Goal: Obtain resource: Download file/media

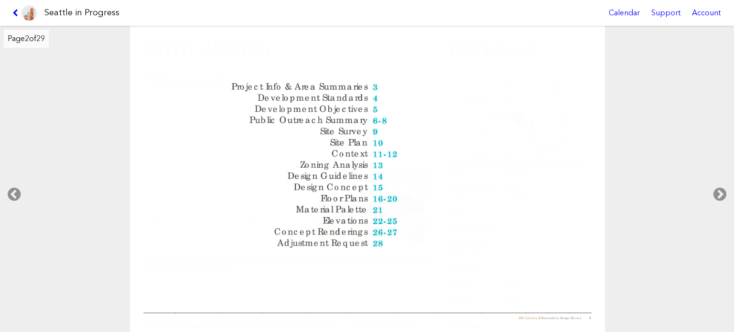
scroll to position [8967, 0]
click at [718, 191] on icon at bounding box center [719, 194] width 28 height 31
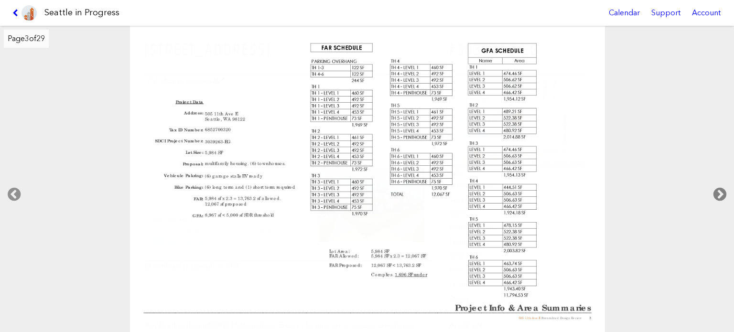
click at [718, 191] on icon at bounding box center [719, 194] width 28 height 31
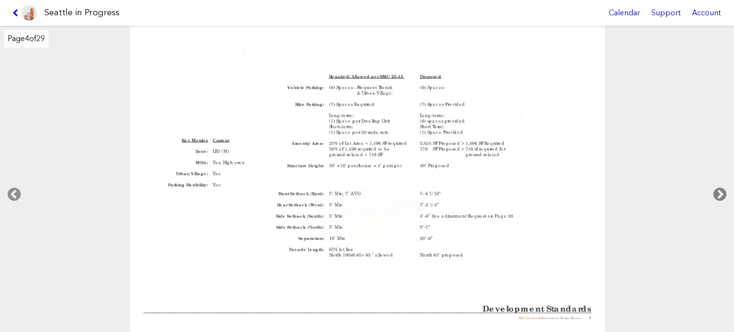
click at [718, 191] on icon at bounding box center [719, 194] width 28 height 31
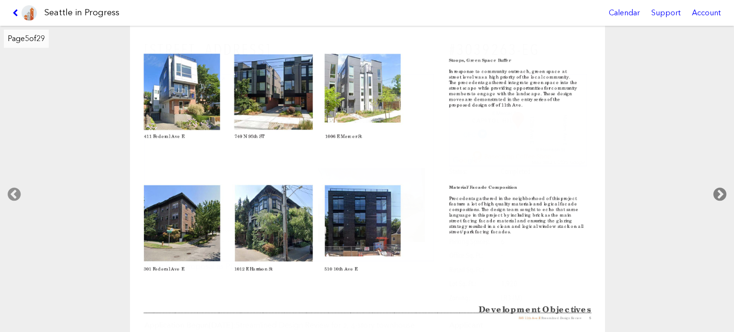
click at [718, 191] on icon at bounding box center [719, 194] width 28 height 31
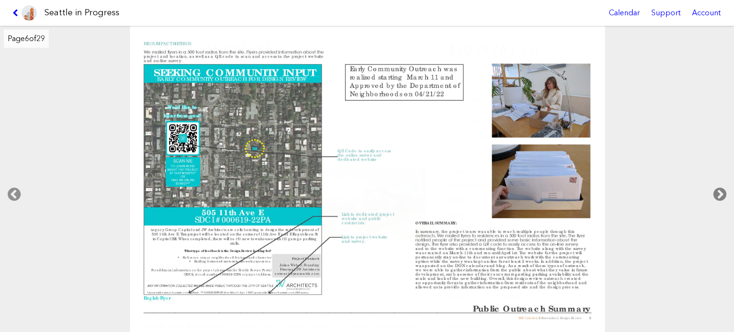
click at [718, 191] on icon at bounding box center [719, 194] width 28 height 31
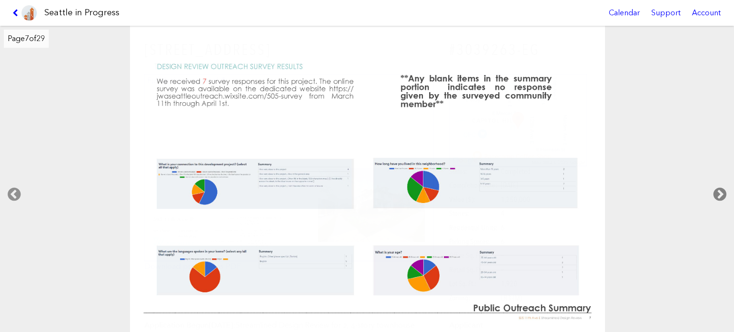
click at [718, 191] on icon at bounding box center [719, 194] width 28 height 31
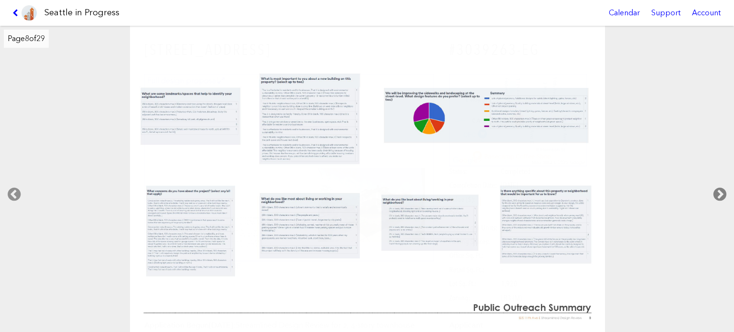
click at [718, 191] on icon at bounding box center [719, 194] width 28 height 31
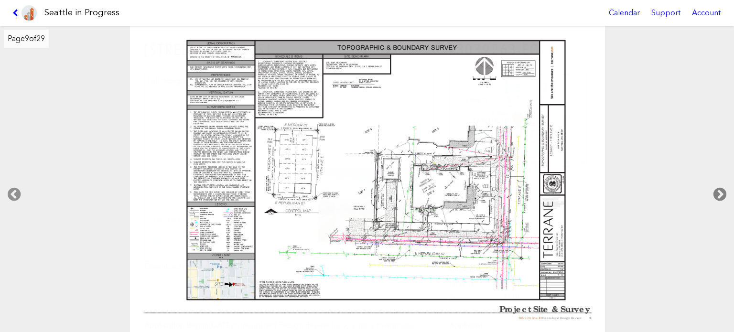
click at [718, 191] on icon at bounding box center [719, 194] width 28 height 31
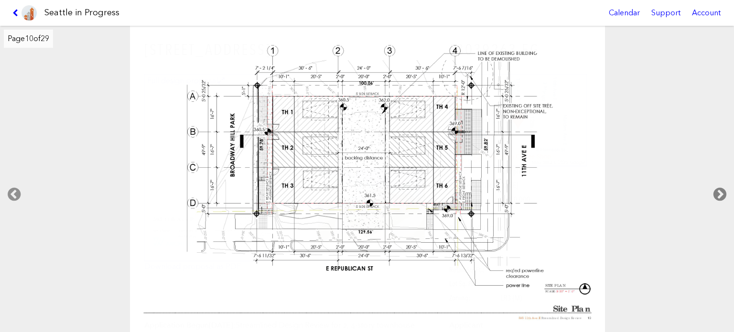
click at [718, 191] on icon at bounding box center [719, 194] width 28 height 31
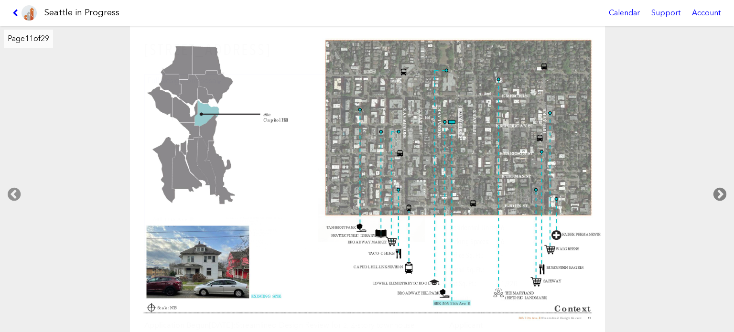
click at [718, 191] on icon at bounding box center [719, 194] width 28 height 31
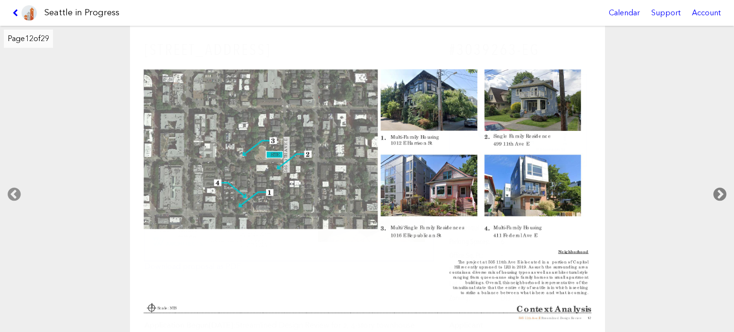
click at [718, 191] on icon at bounding box center [719, 194] width 28 height 31
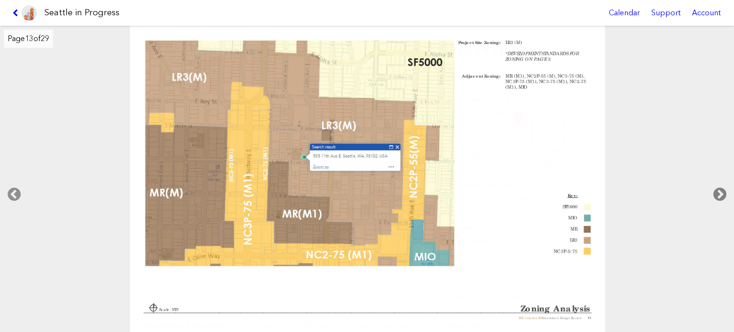
click at [718, 191] on icon at bounding box center [719, 194] width 28 height 31
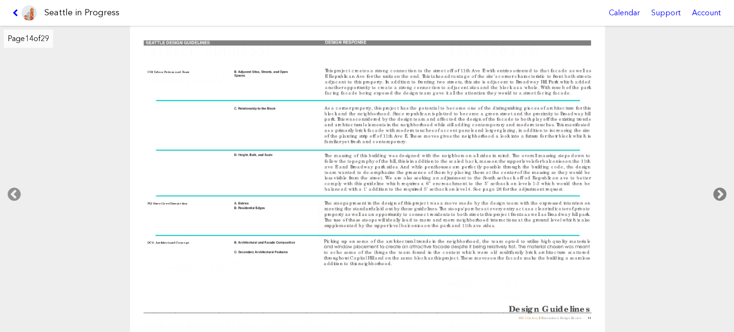
click at [718, 191] on icon at bounding box center [719, 194] width 28 height 31
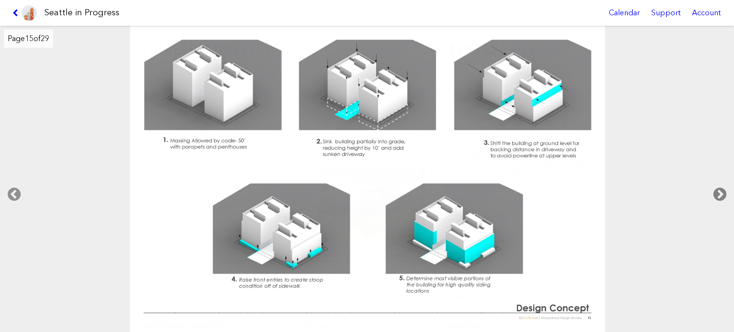
click at [718, 191] on icon at bounding box center [719, 194] width 28 height 31
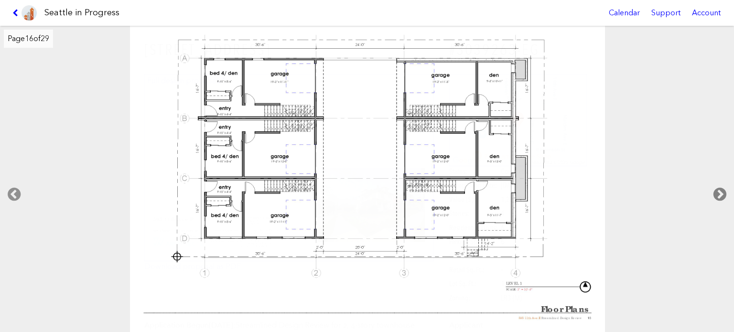
click at [718, 191] on icon at bounding box center [719, 194] width 28 height 31
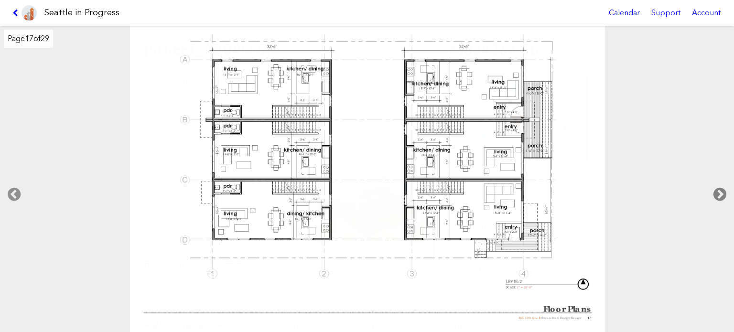
click at [718, 191] on icon at bounding box center [719, 194] width 28 height 31
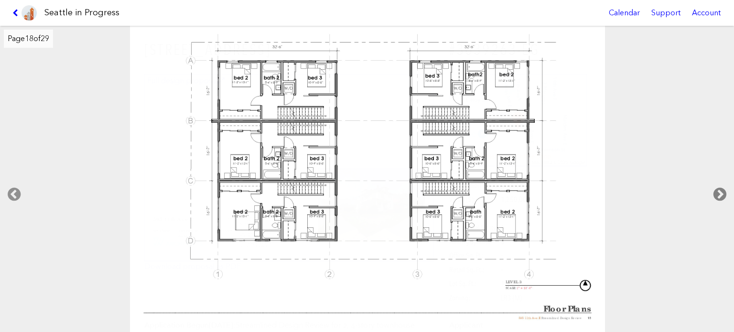
click at [718, 191] on icon at bounding box center [719, 194] width 28 height 31
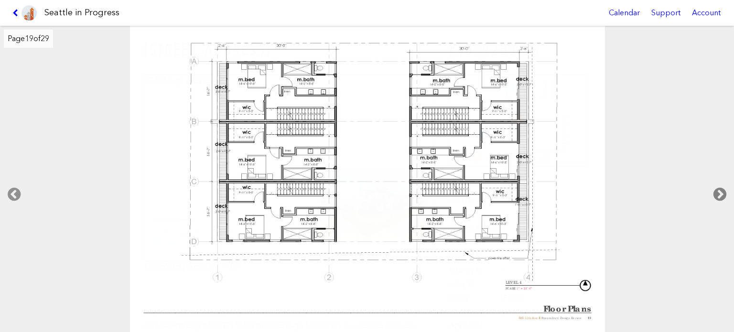
click at [718, 191] on icon at bounding box center [719, 194] width 28 height 31
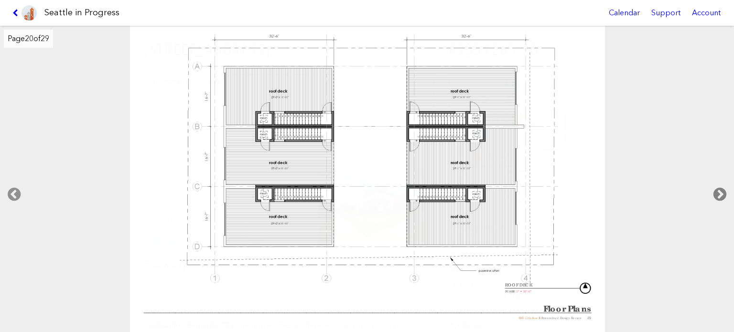
click at [718, 191] on icon at bounding box center [719, 194] width 28 height 31
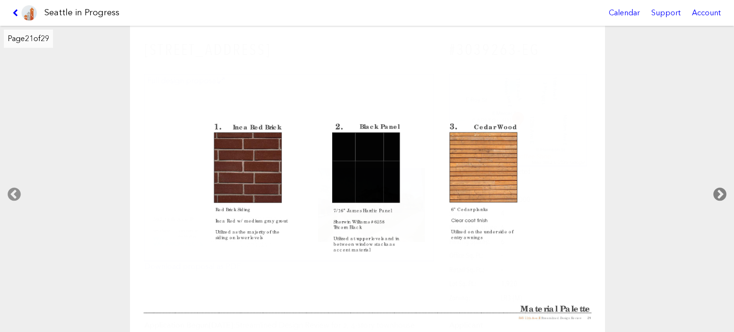
click at [718, 191] on icon at bounding box center [719, 194] width 28 height 31
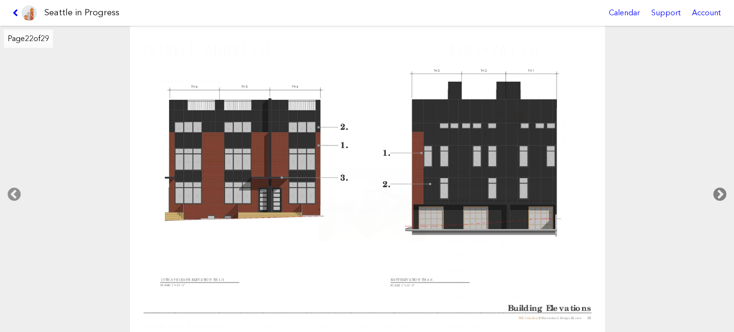
click at [718, 191] on icon at bounding box center [719, 194] width 28 height 31
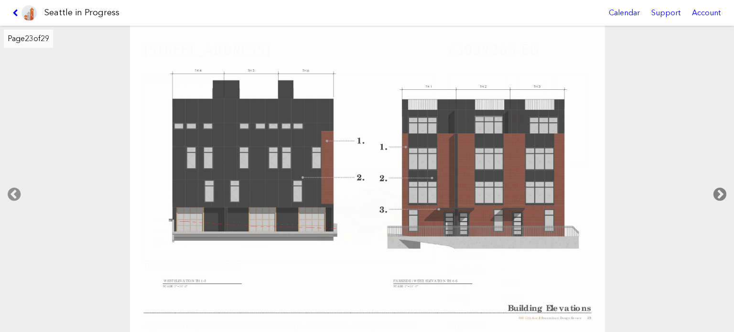
click at [718, 191] on icon at bounding box center [719, 194] width 28 height 31
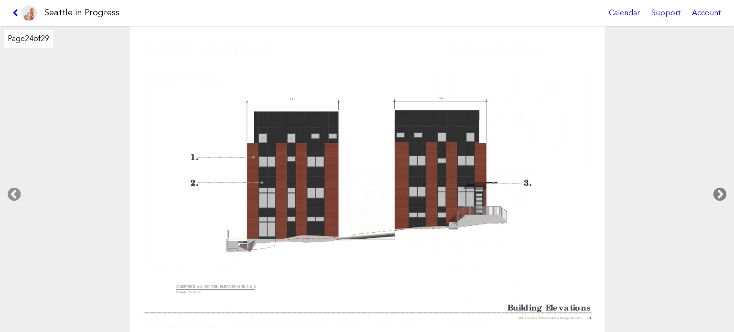
click at [718, 191] on icon at bounding box center [719, 194] width 28 height 31
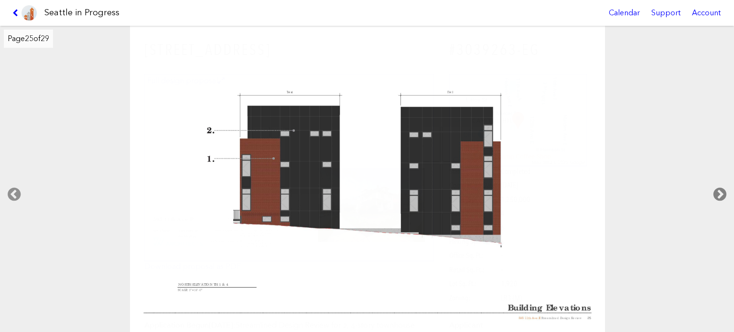
click at [718, 191] on icon at bounding box center [719, 194] width 28 height 31
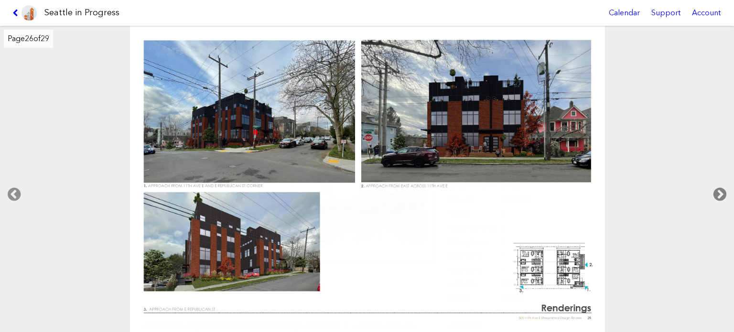
click at [718, 191] on icon at bounding box center [719, 194] width 28 height 31
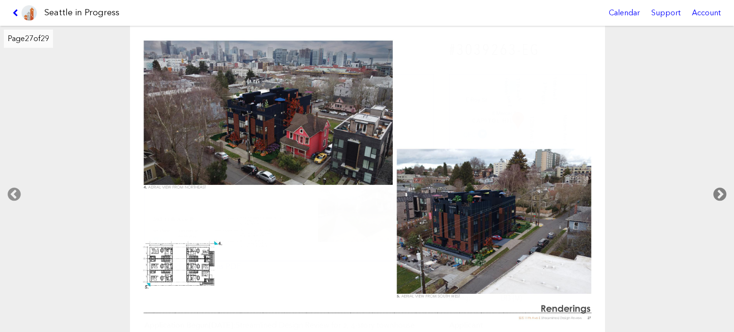
click at [722, 196] on icon at bounding box center [719, 194] width 28 height 31
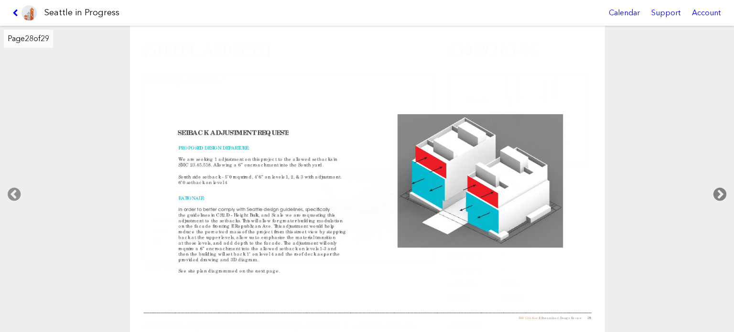
click at [716, 185] on icon at bounding box center [719, 194] width 28 height 31
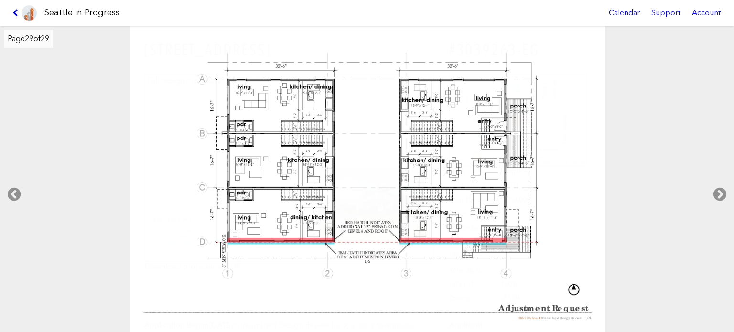
click at [15, 9] on link at bounding box center [25, 13] width 32 height 26
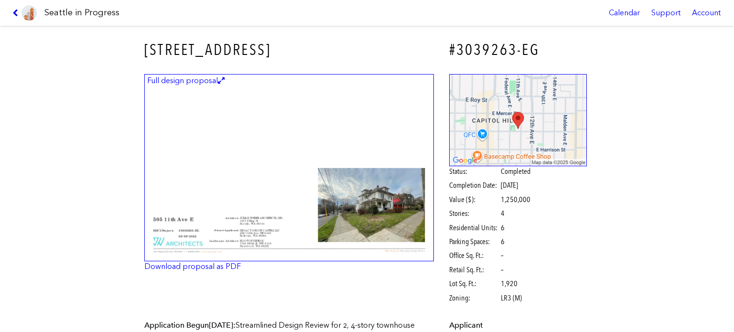
click at [13, 11] on icon at bounding box center [16, 13] width 9 height 8
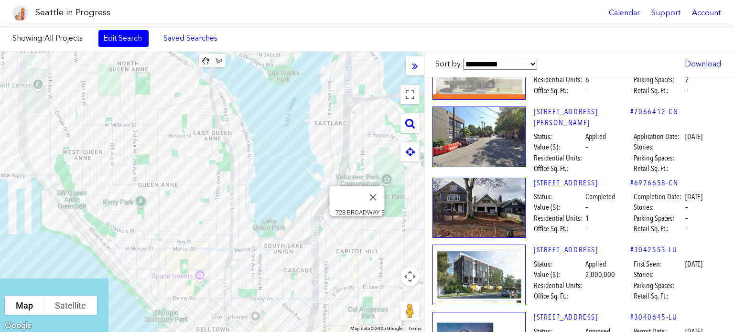
scroll to position [9540, 0]
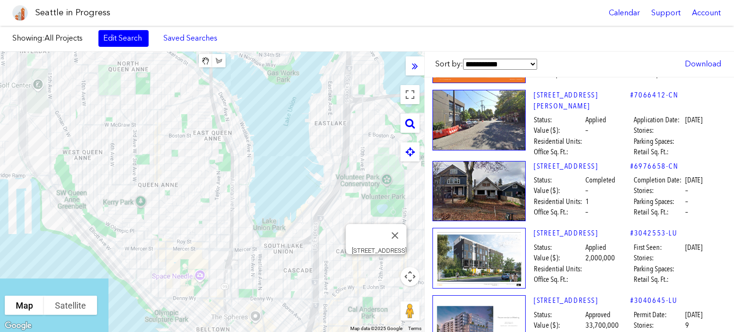
click at [497, 228] on img at bounding box center [478, 258] width 93 height 61
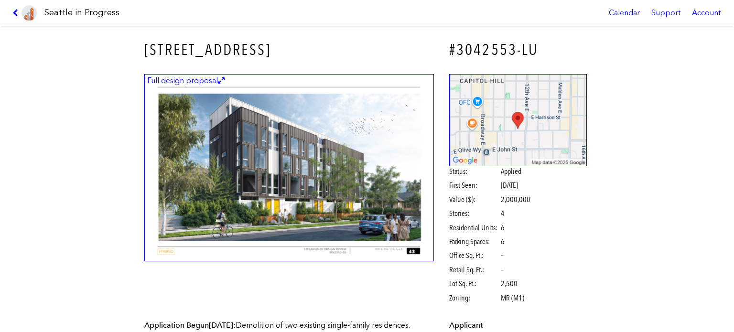
click at [294, 157] on img at bounding box center [288, 168] width 289 height 188
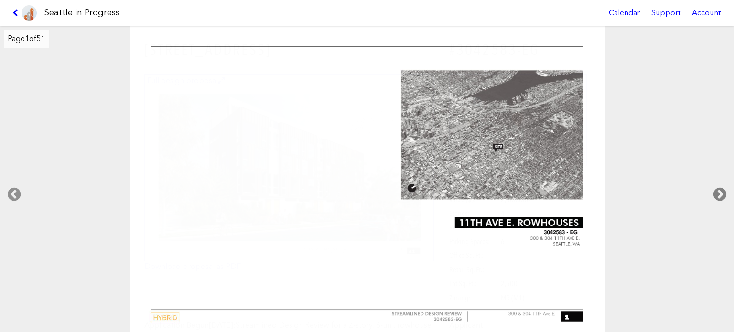
click at [722, 189] on icon at bounding box center [719, 194] width 28 height 31
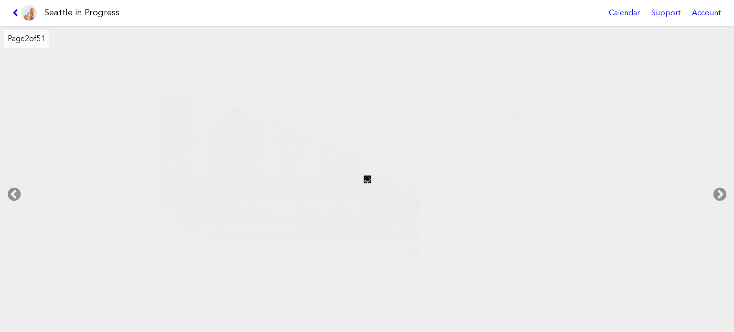
click at [15, 10] on icon at bounding box center [16, 13] width 9 height 8
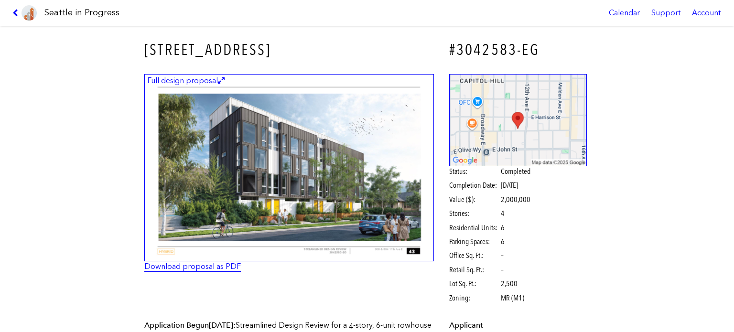
click at [224, 267] on link "Download proposal as PDF" at bounding box center [192, 266] width 96 height 9
click at [15, 11] on icon at bounding box center [16, 13] width 9 height 8
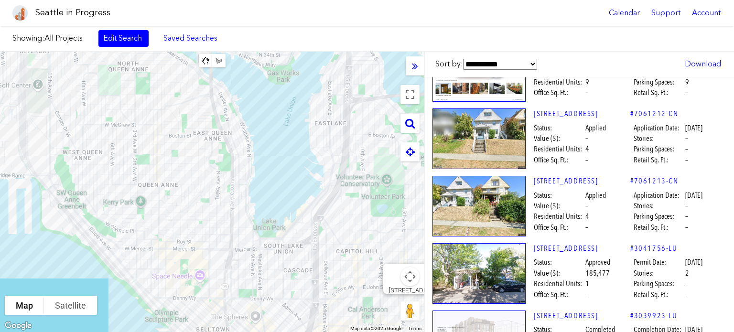
scroll to position [10543, 0]
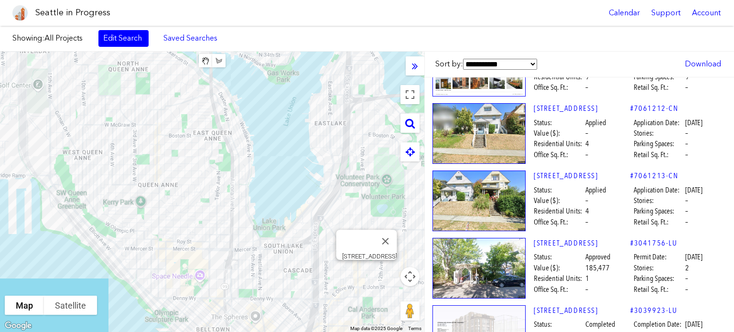
click at [496, 305] on img at bounding box center [478, 335] width 93 height 61
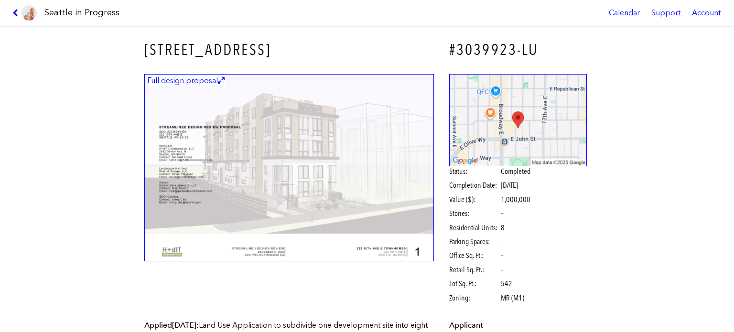
click at [13, 9] on icon at bounding box center [16, 13] width 9 height 8
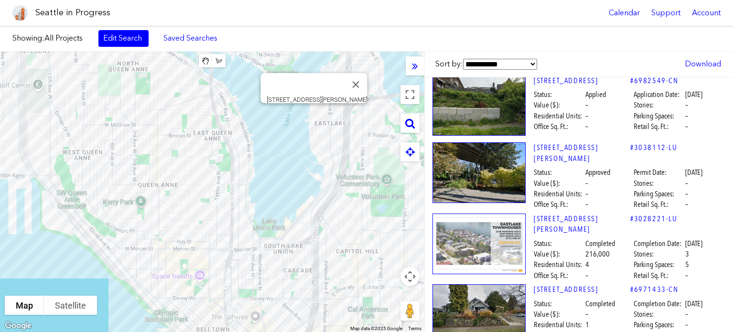
scroll to position [11545, 0]
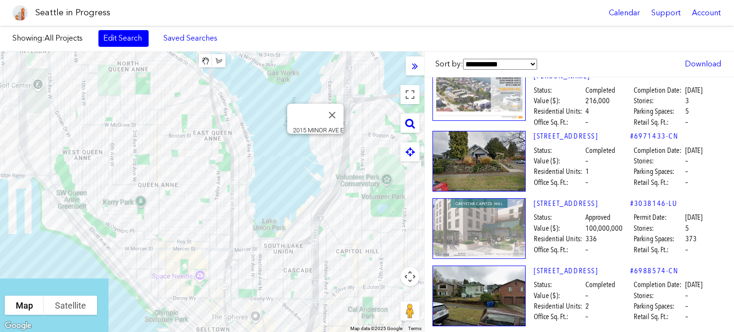
click at [319, 146] on div "To navigate, press the arrow keys. 2015 MINOR AVE E" at bounding box center [212, 192] width 424 height 280
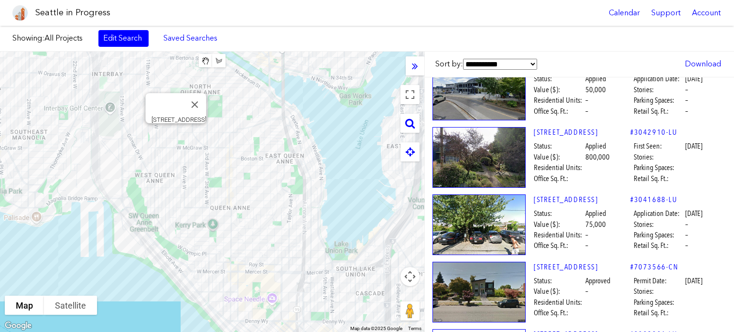
scroll to position [4981, 0]
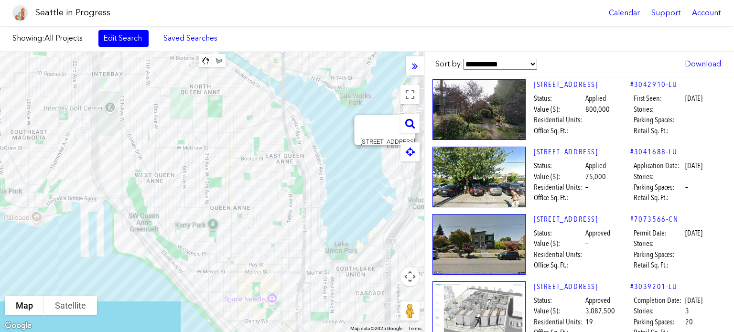
click at [481, 281] on img at bounding box center [478, 311] width 93 height 61
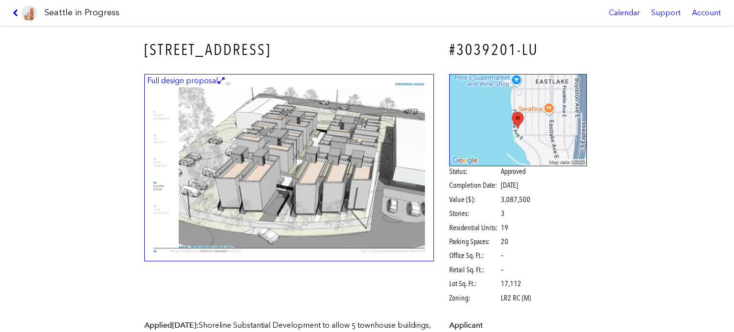
click at [326, 135] on img at bounding box center [288, 168] width 289 height 188
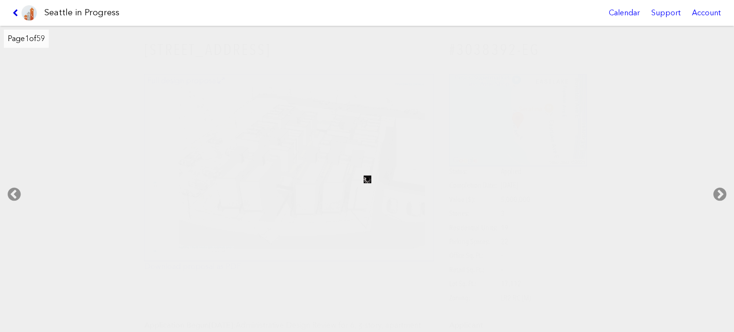
click at [14, 11] on icon at bounding box center [16, 13] width 9 height 8
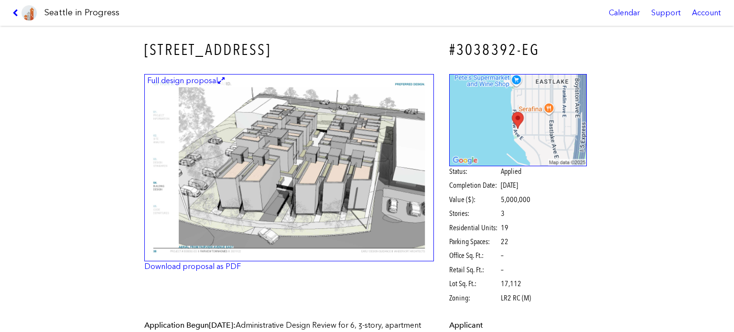
click at [314, 137] on img at bounding box center [288, 168] width 289 height 188
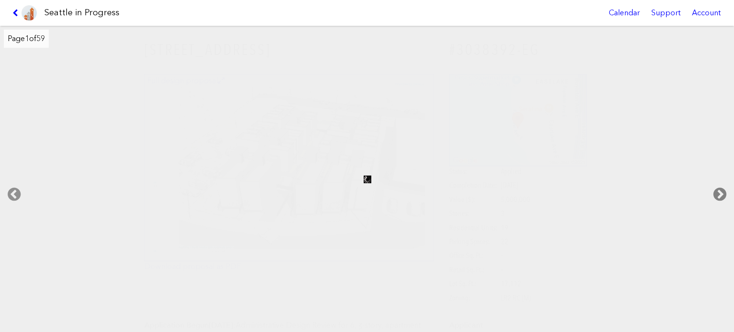
click at [726, 189] on icon at bounding box center [719, 194] width 28 height 31
click at [13, 12] on icon at bounding box center [16, 13] width 9 height 8
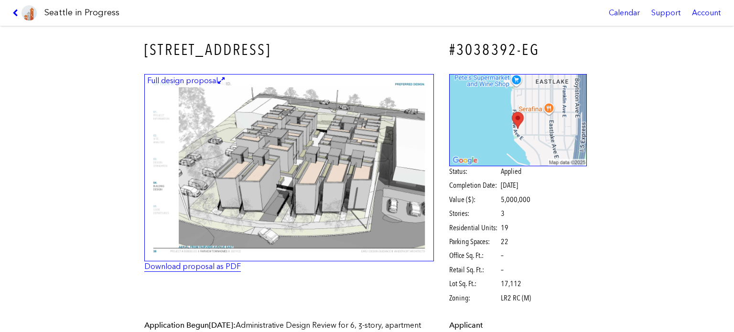
click at [218, 267] on link "Download proposal as PDF" at bounding box center [192, 266] width 96 height 9
click at [14, 8] on link at bounding box center [25, 13] width 32 height 26
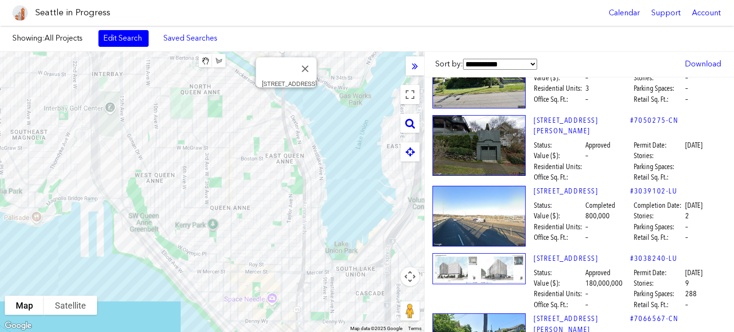
scroll to position [8371, 0]
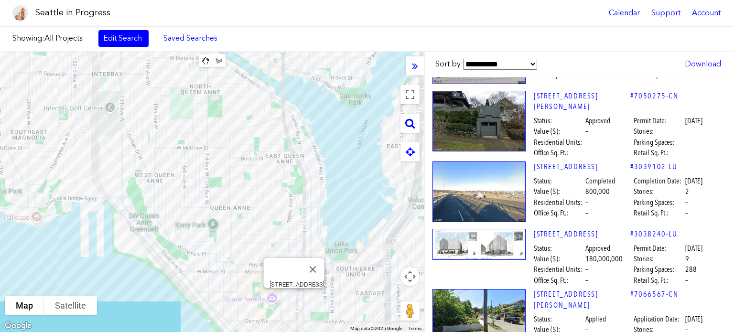
click at [487, 229] on img at bounding box center [478, 244] width 93 height 31
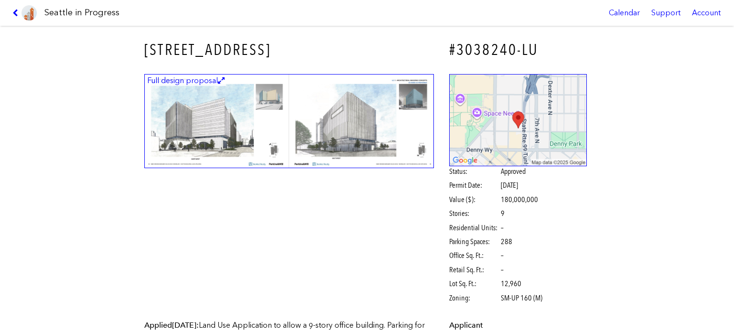
click at [272, 128] on img at bounding box center [288, 121] width 289 height 94
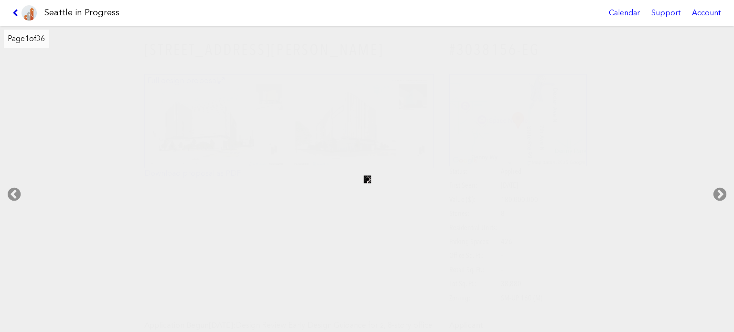
click at [17, 11] on icon at bounding box center [16, 13] width 9 height 8
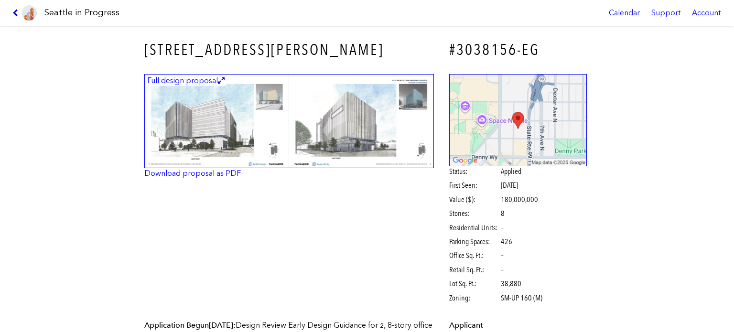
click at [14, 9] on icon at bounding box center [16, 13] width 9 height 8
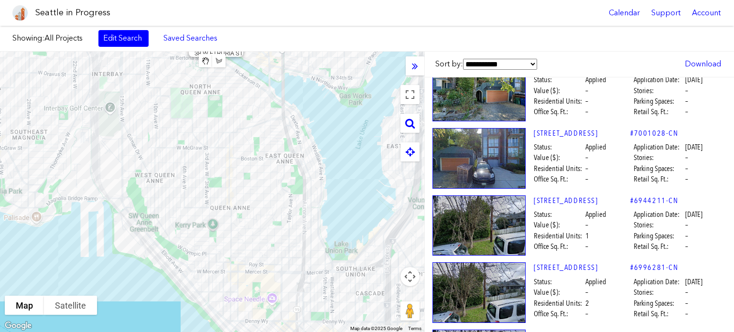
scroll to position [17446, 0]
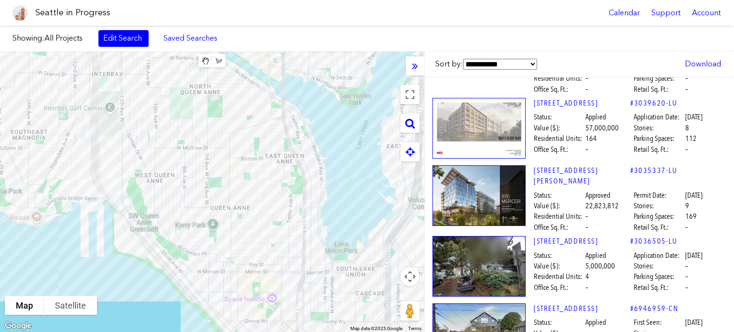
scroll to position [19833, 0]
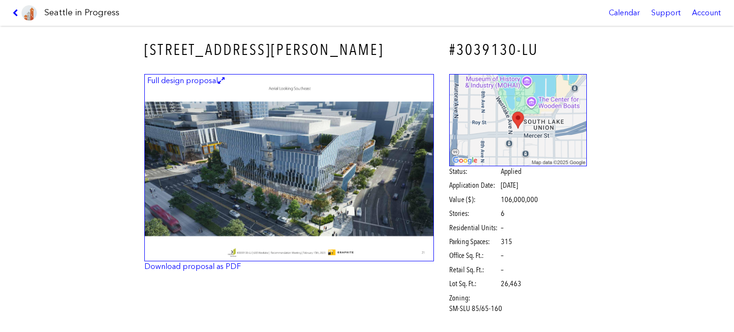
click at [342, 157] on img at bounding box center [288, 168] width 289 height 188
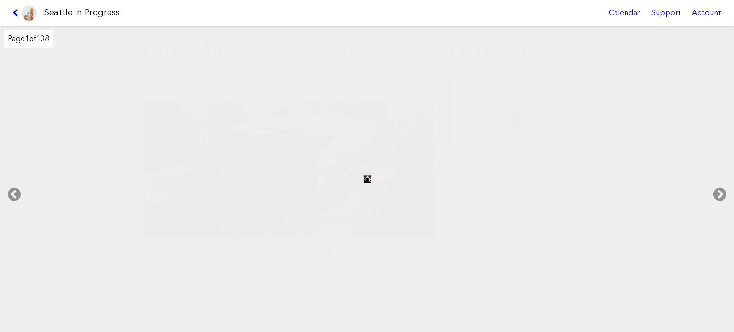
click at [15, 8] on link at bounding box center [25, 13] width 32 height 26
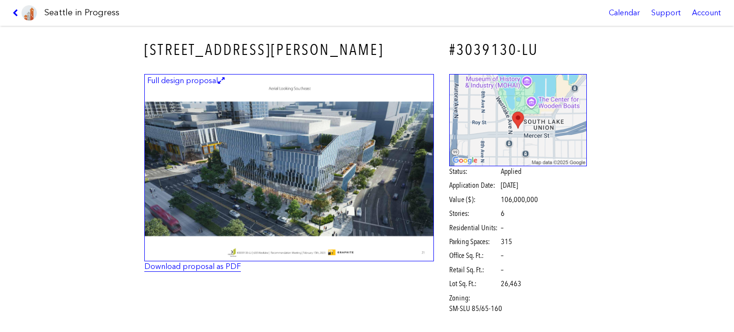
click at [200, 271] on link "Download proposal as PDF" at bounding box center [192, 266] width 96 height 9
click at [13, 13] on icon at bounding box center [16, 13] width 9 height 8
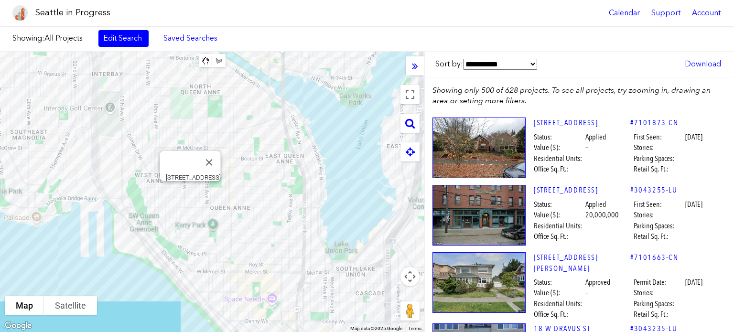
click at [481, 137] on div "[STREET_ADDRESS] #7101873-CN [STREET_ADDRESS] Status: Applied First Seen: [DATE…" at bounding box center [579, 147] width 301 height 67
click at [566, 122] on link "[STREET_ADDRESS]" at bounding box center [581, 122] width 96 height 11
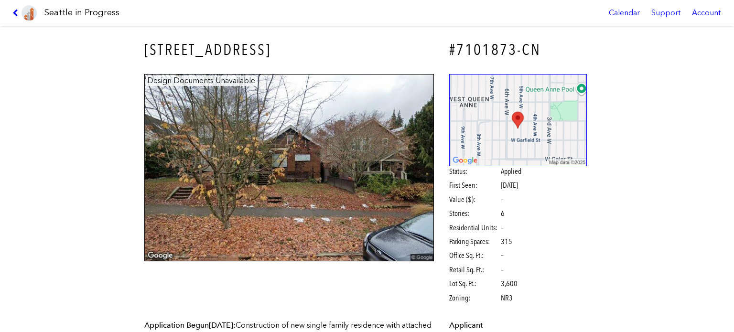
click at [255, 139] on div "Design Documents Unavailable Status: Applied First Seen: [DATE] Value ($): – St…" at bounding box center [367, 190] width 458 height 246
click at [14, 10] on icon at bounding box center [16, 13] width 9 height 8
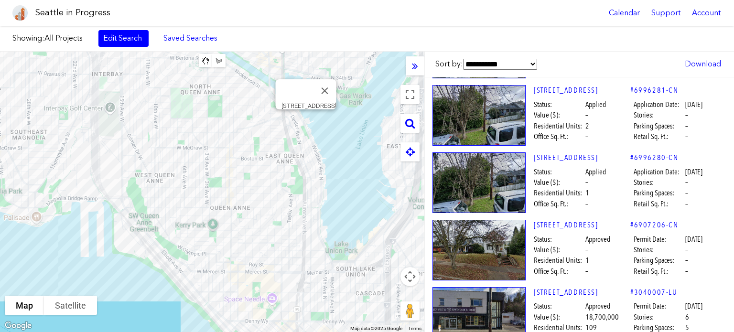
scroll to position [17670, 0]
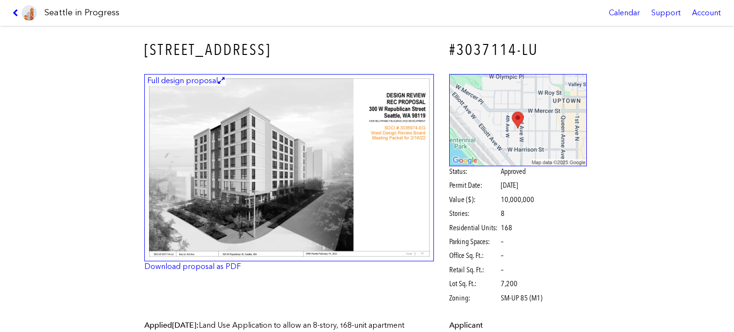
click at [264, 148] on img at bounding box center [288, 168] width 289 height 188
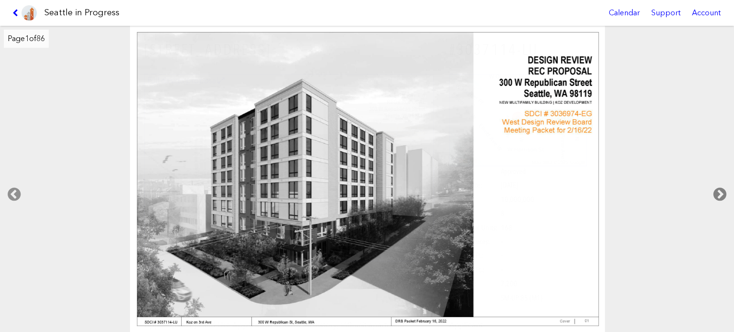
click at [719, 192] on icon at bounding box center [719, 194] width 28 height 31
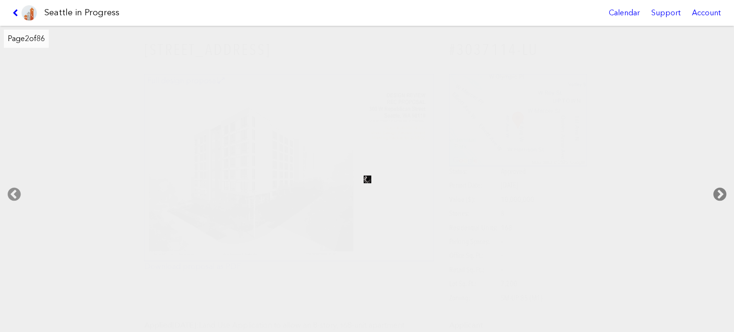
click at [715, 190] on icon at bounding box center [719, 194] width 28 height 31
click at [713, 189] on icon at bounding box center [719, 194] width 28 height 31
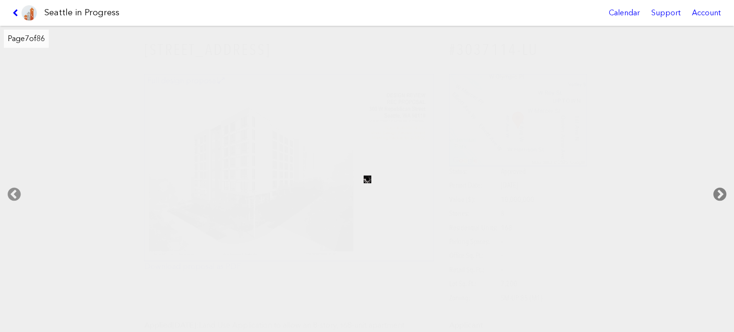
click at [713, 189] on icon at bounding box center [719, 194] width 28 height 31
click at [712, 188] on icon at bounding box center [719, 194] width 28 height 31
click at [12, 11] on icon at bounding box center [16, 13] width 9 height 8
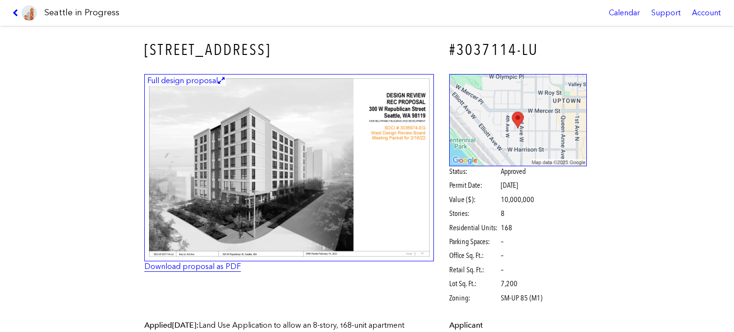
click at [207, 266] on link "Download proposal as PDF" at bounding box center [192, 266] width 96 height 9
click at [14, 11] on icon at bounding box center [16, 13] width 9 height 8
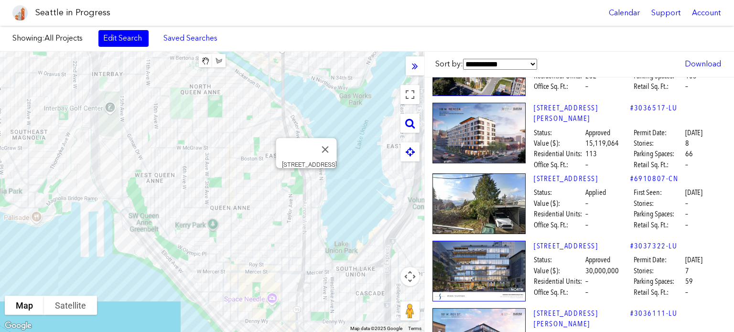
scroll to position [20727, 0]
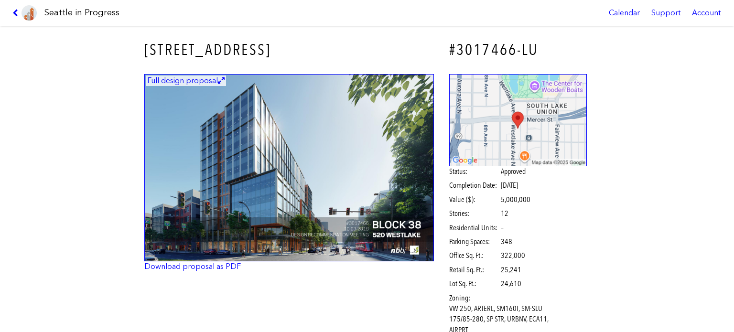
click at [306, 170] on img at bounding box center [288, 168] width 289 height 188
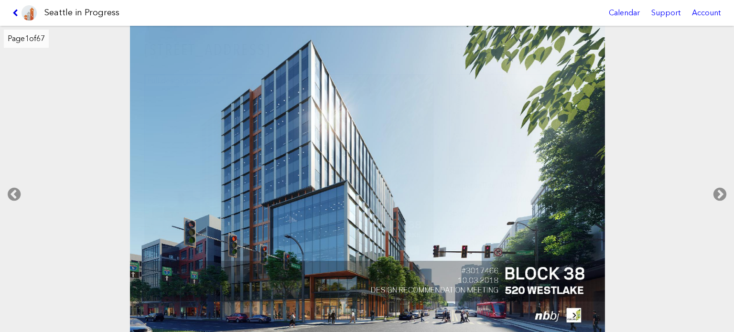
click at [13, 14] on icon at bounding box center [16, 13] width 9 height 8
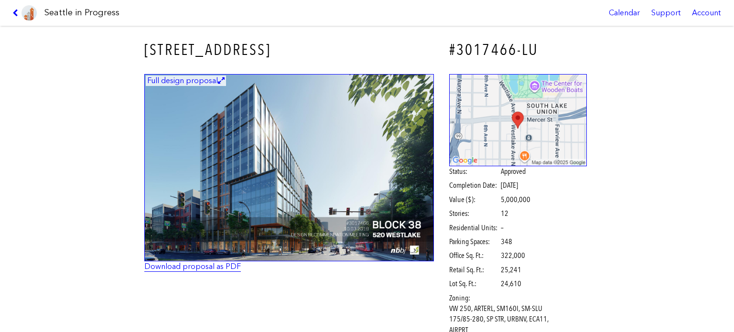
click at [192, 268] on link "Download proposal as PDF" at bounding box center [192, 266] width 96 height 9
click at [13, 12] on icon at bounding box center [16, 13] width 9 height 8
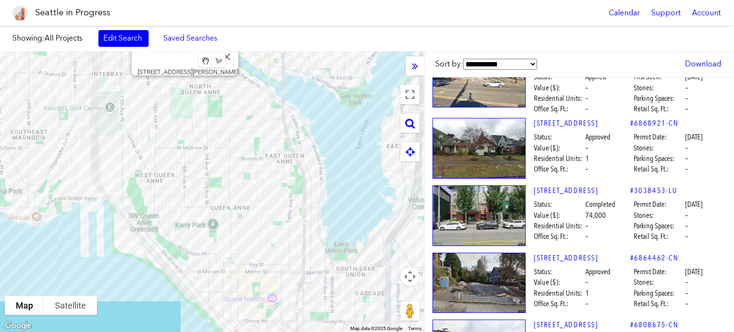
scroll to position [20249, 0]
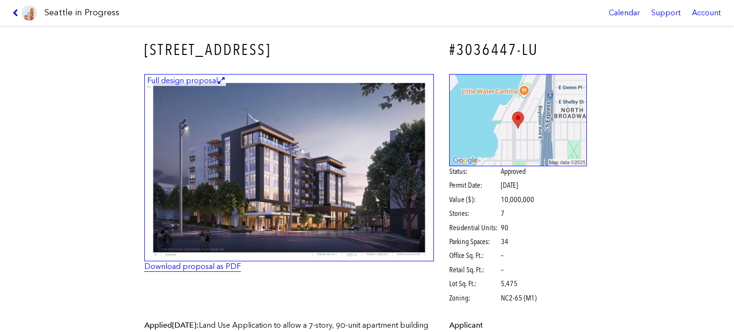
click at [213, 266] on link "Download proposal as PDF" at bounding box center [192, 266] width 96 height 9
click at [19, 9] on link at bounding box center [25, 13] width 32 height 26
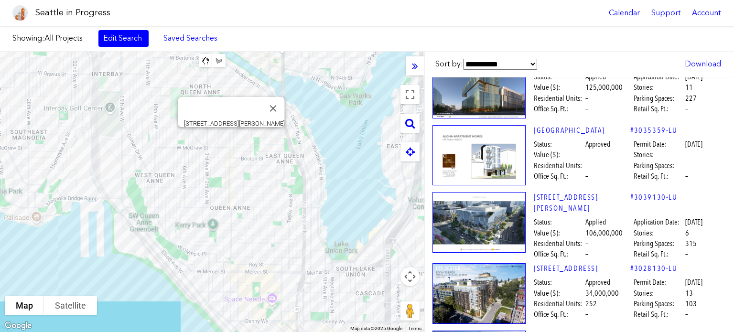
scroll to position [20631, 0]
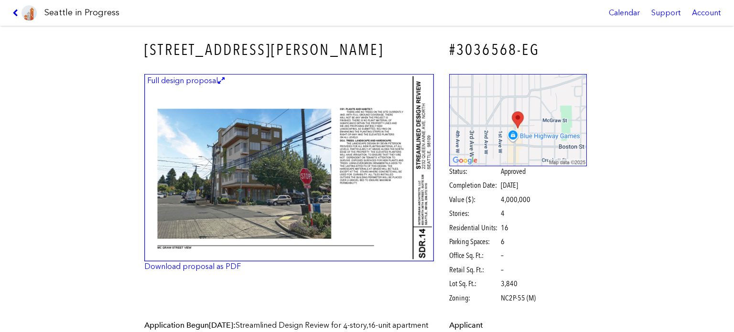
click at [14, 9] on icon at bounding box center [16, 13] width 9 height 8
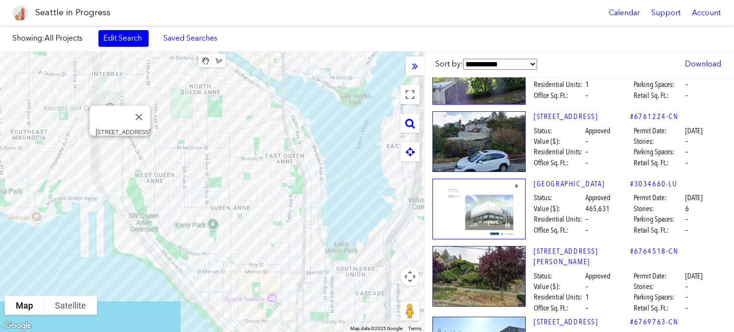
scroll to position [23401, 0]
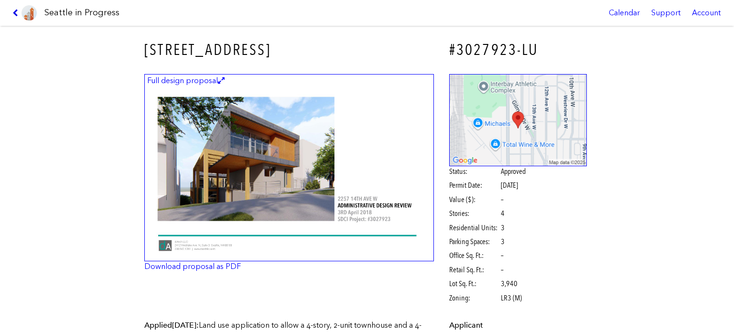
click at [12, 11] on icon at bounding box center [16, 13] width 9 height 8
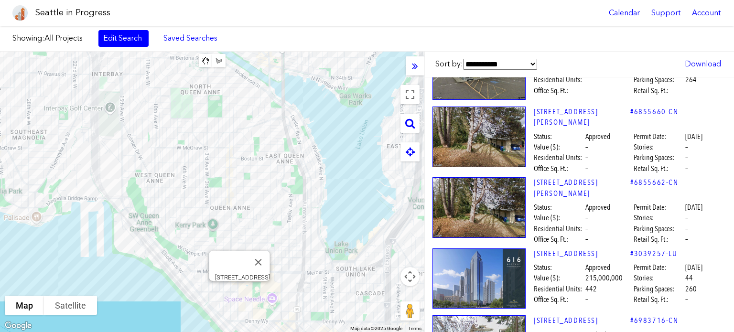
scroll to position [18143, 0]
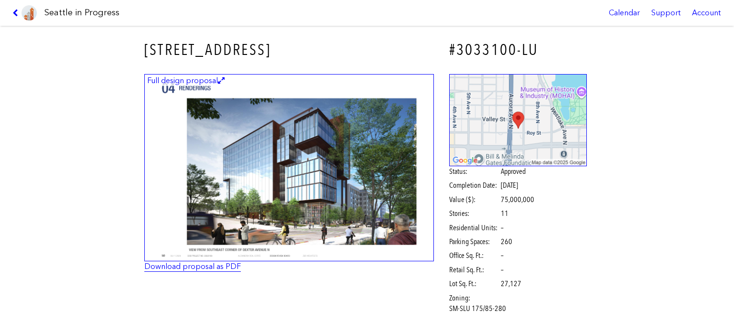
click at [205, 266] on link "Download proposal as PDF" at bounding box center [192, 266] width 96 height 9
click at [14, 11] on icon at bounding box center [16, 13] width 9 height 8
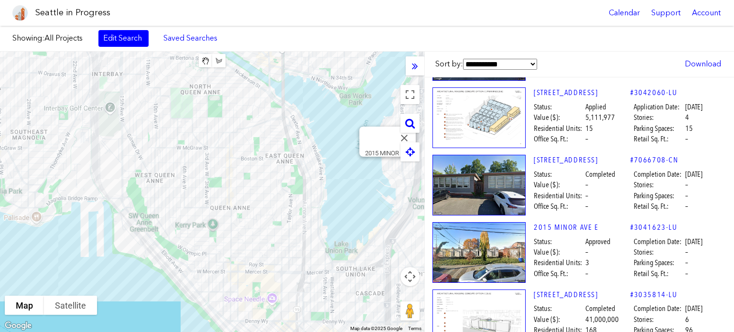
scroll to position [287, 0]
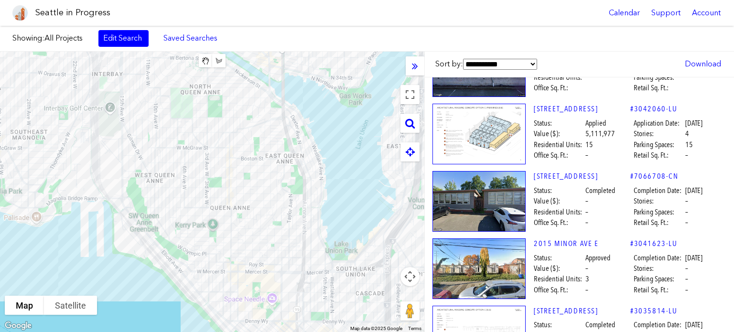
click at [488, 133] on img at bounding box center [478, 134] width 93 height 61
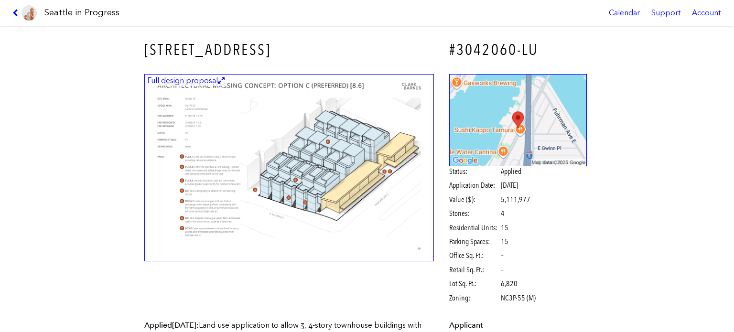
click at [312, 153] on img at bounding box center [288, 168] width 289 height 188
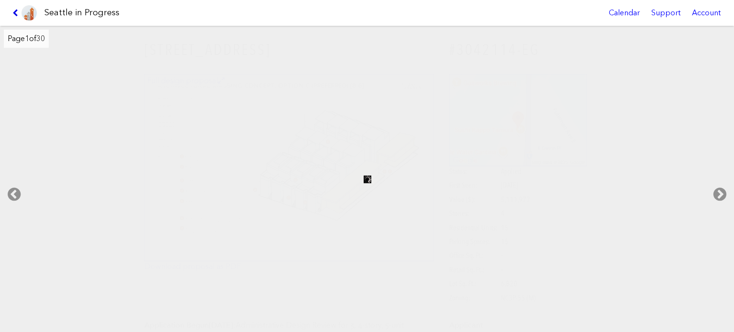
click at [13, 9] on icon at bounding box center [16, 13] width 9 height 8
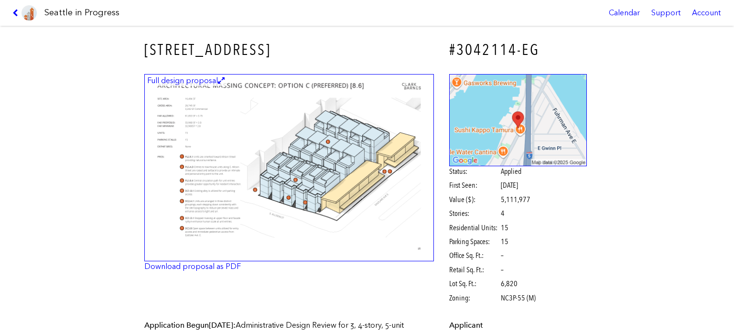
click at [339, 201] on img at bounding box center [288, 168] width 289 height 188
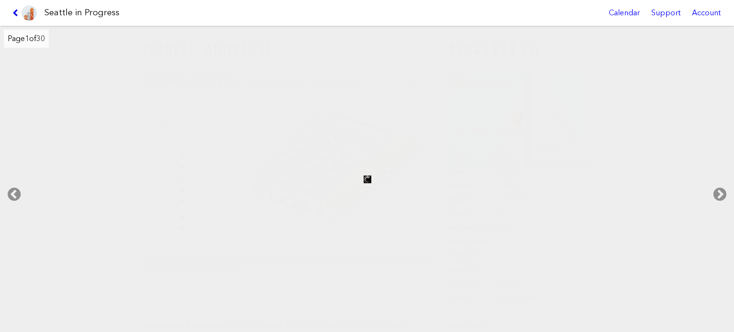
click at [13, 10] on icon at bounding box center [16, 13] width 9 height 8
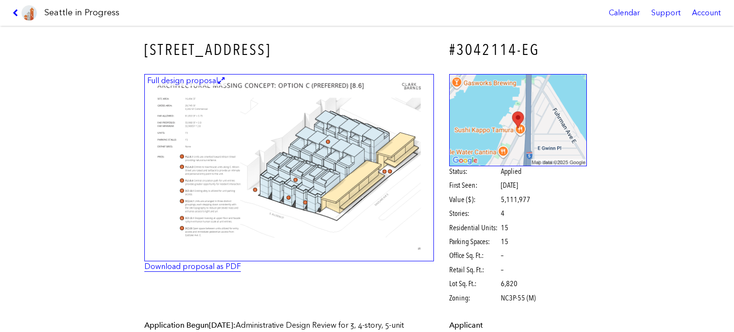
click at [202, 265] on link "Download proposal as PDF" at bounding box center [192, 266] width 96 height 9
click at [13, 10] on icon at bounding box center [16, 13] width 9 height 8
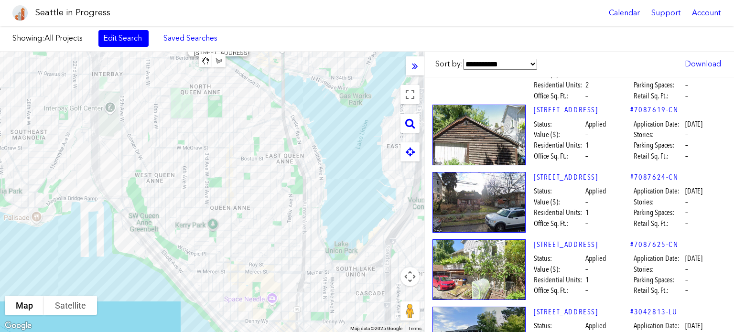
scroll to position [4680, 0]
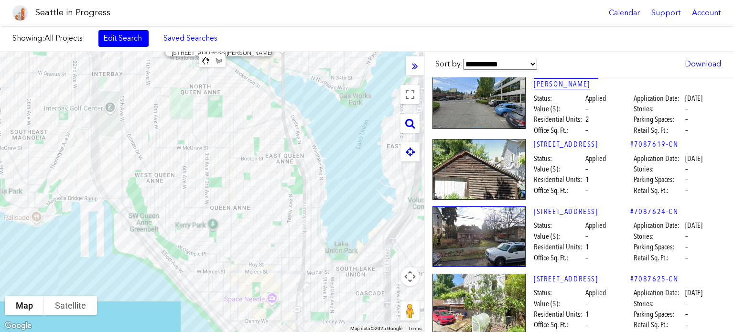
click at [564, 90] on link "[STREET_ADDRESS][PERSON_NAME]" at bounding box center [581, 78] width 96 height 21
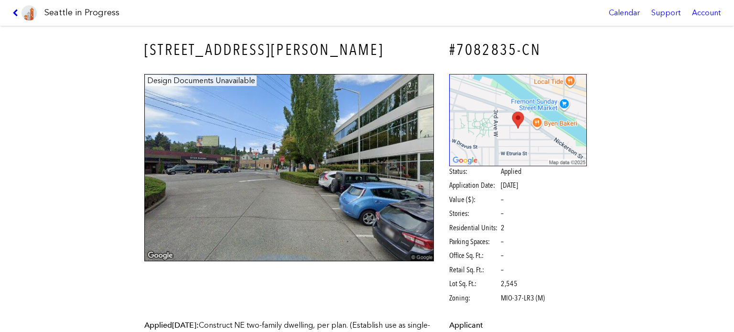
click at [15, 11] on icon at bounding box center [16, 13] width 9 height 8
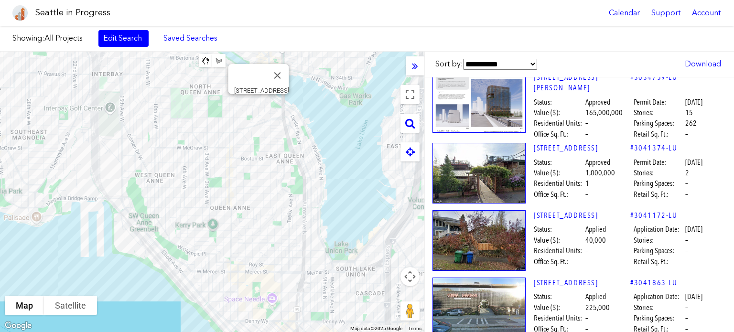
scroll to position [15521, 0]
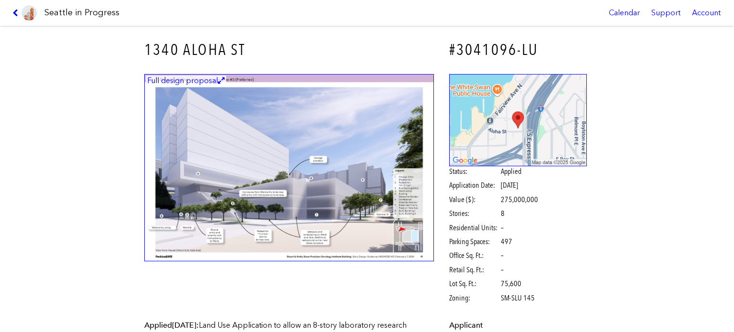
click at [317, 181] on img at bounding box center [288, 168] width 289 height 188
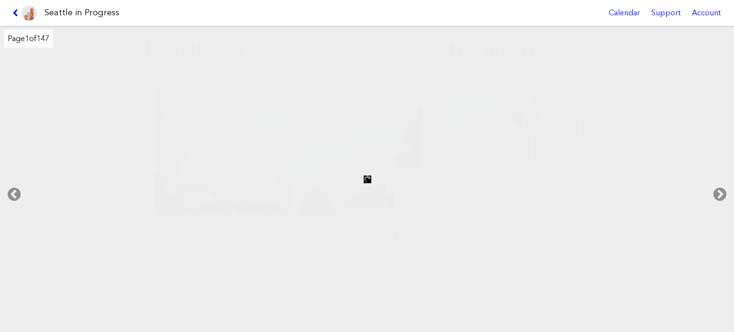
click at [11, 14] on link at bounding box center [25, 13] width 32 height 26
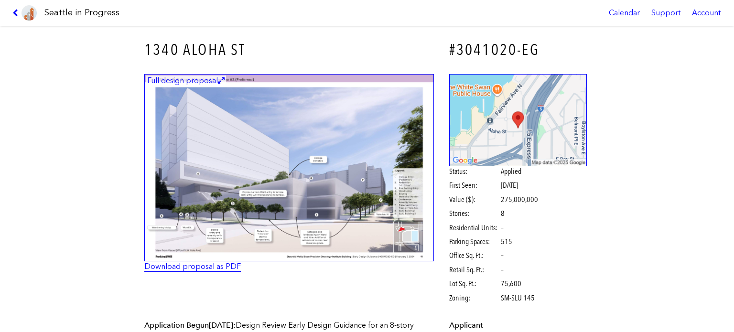
click at [206, 265] on link "Download proposal as PDF" at bounding box center [192, 266] width 96 height 9
click at [16, 12] on icon at bounding box center [16, 13] width 9 height 8
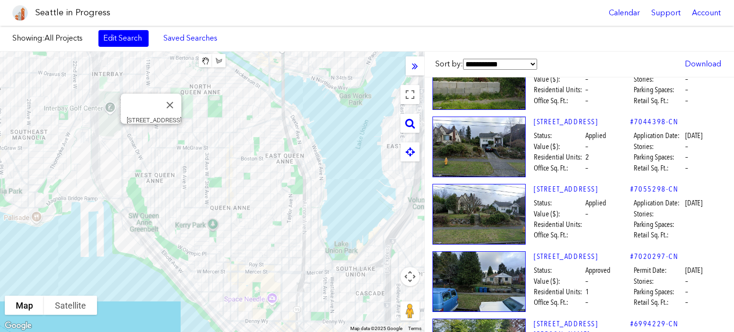
scroll to position [12199, 0]
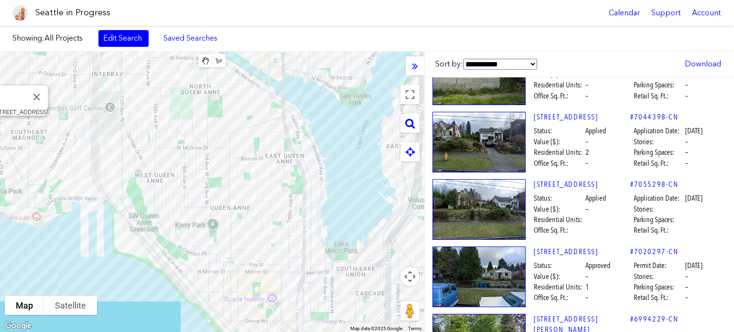
click at [474, 176] on div "[STREET_ADDRESS] #7055298-CN [STREET_ADDRESS] Status: Applied Application Date:…" at bounding box center [579, 209] width 301 height 67
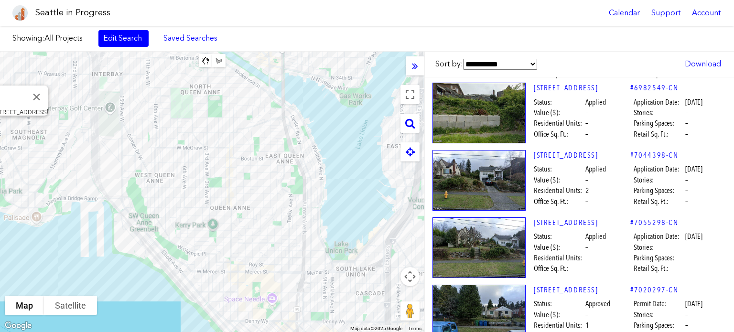
scroll to position [12104, 0]
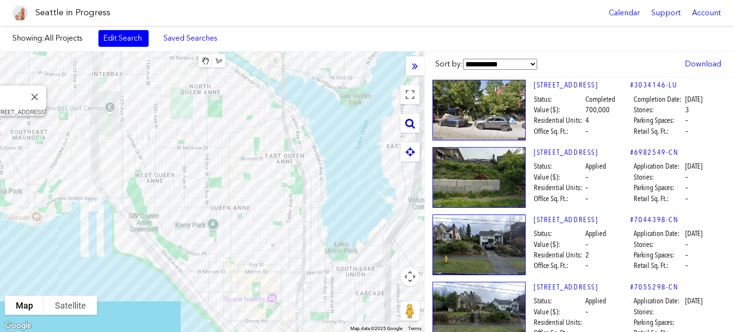
click at [497, 211] on div "[STREET_ADDRESS] #7044398-CN [STREET_ADDRESS] Status: Applied Application Date:…" at bounding box center [579, 244] width 301 height 67
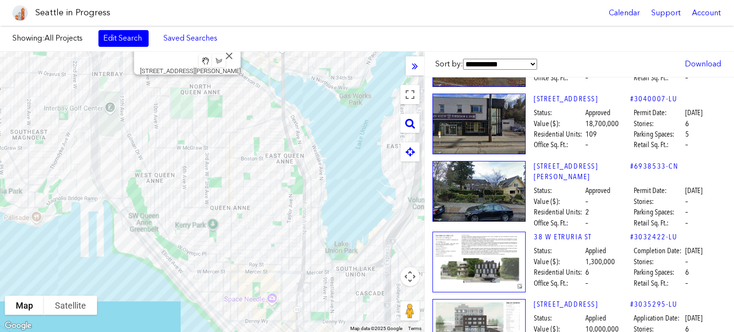
scroll to position [17357, 0]
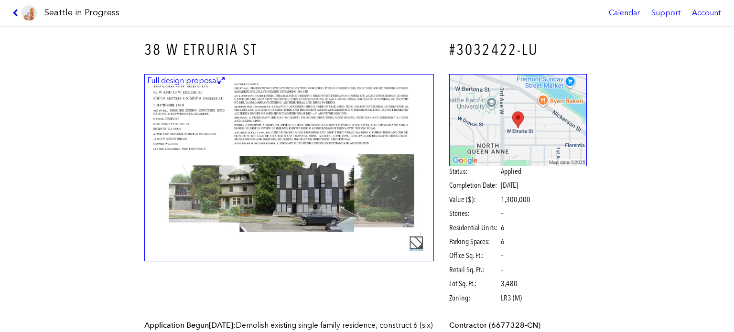
click at [13, 10] on icon at bounding box center [16, 13] width 9 height 8
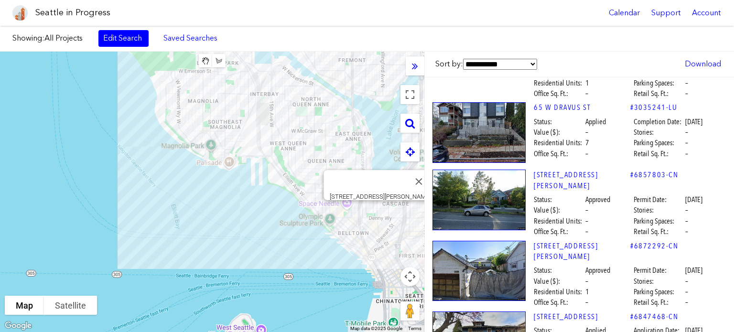
scroll to position [22276, 0]
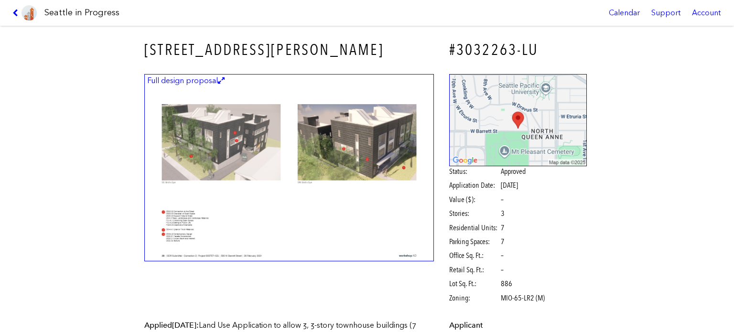
click at [12, 8] on link at bounding box center [25, 13] width 32 height 26
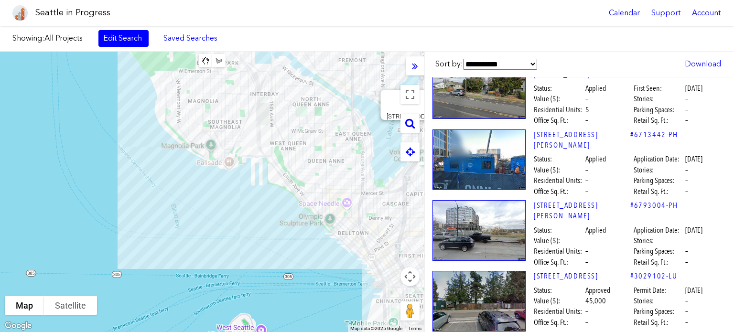
scroll to position [22522, 0]
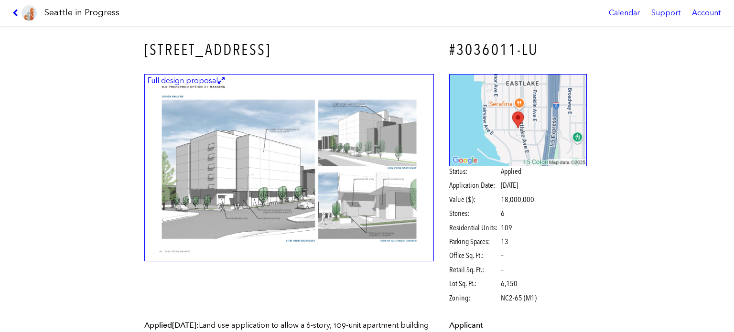
click at [287, 121] on img at bounding box center [288, 168] width 289 height 188
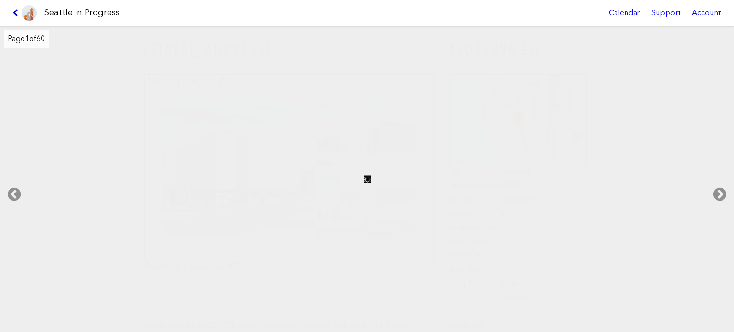
click at [12, 11] on link at bounding box center [25, 13] width 32 height 26
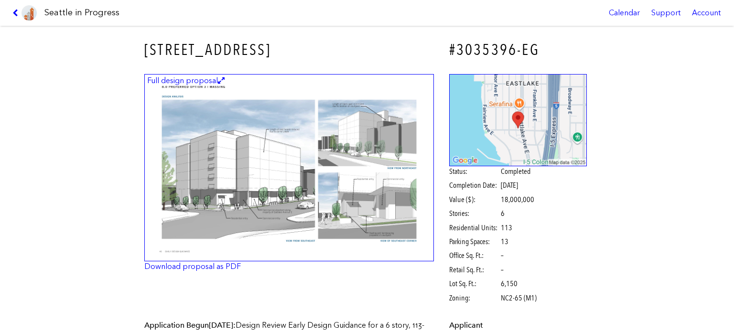
click at [14, 7] on link at bounding box center [25, 13] width 32 height 26
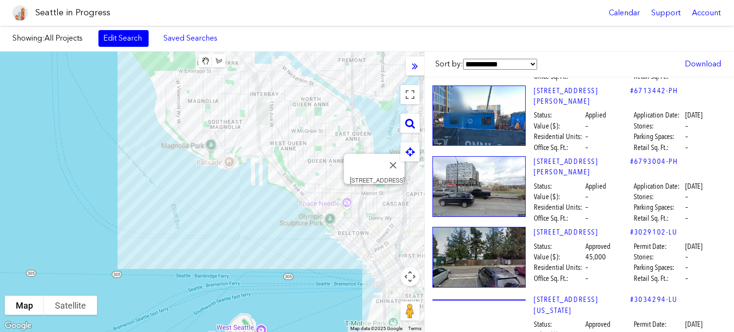
scroll to position [22569, 0]
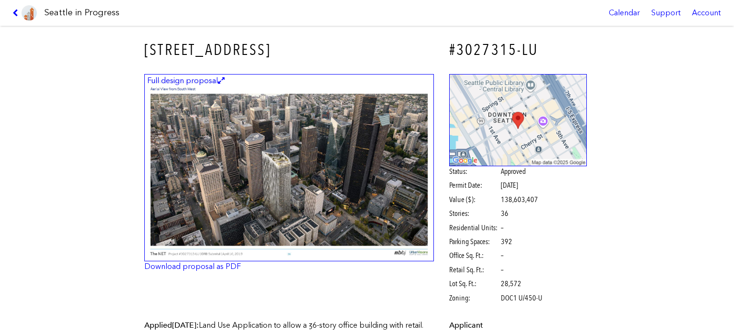
click at [347, 136] on img at bounding box center [288, 168] width 289 height 188
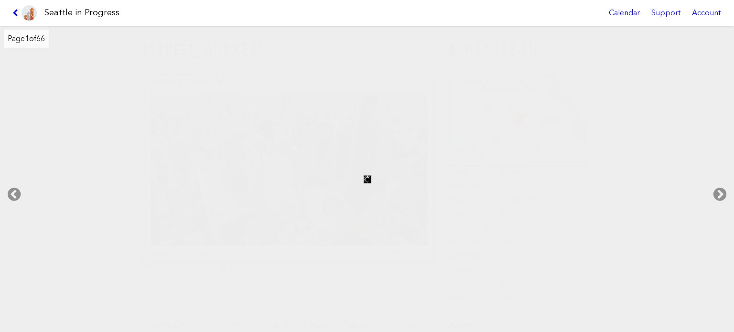
click at [13, 9] on icon at bounding box center [16, 13] width 9 height 8
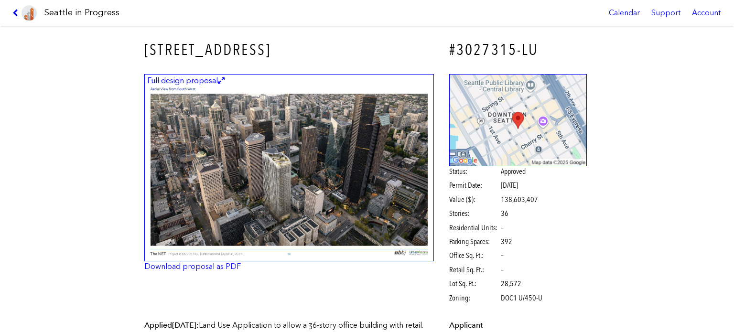
click at [15, 11] on icon at bounding box center [16, 13] width 9 height 8
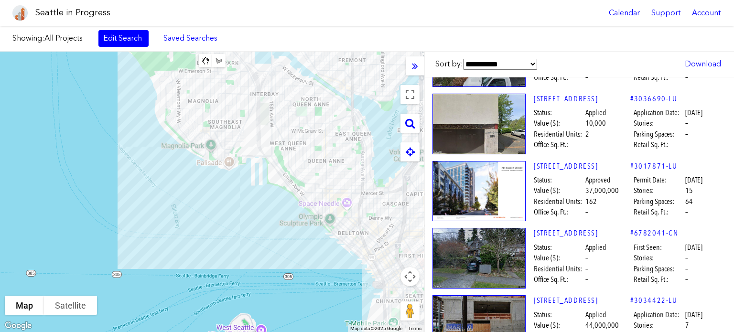
scroll to position [24002, 0]
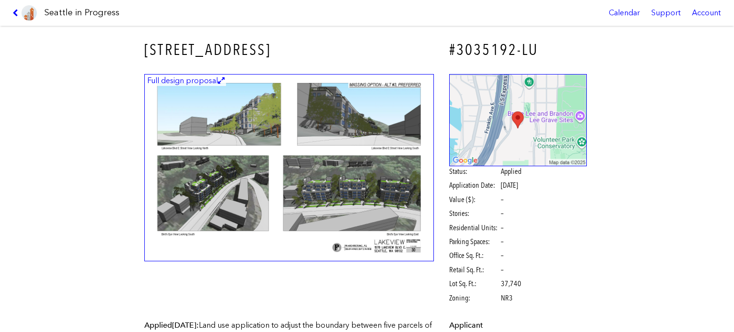
click at [14, 7] on link at bounding box center [25, 13] width 32 height 26
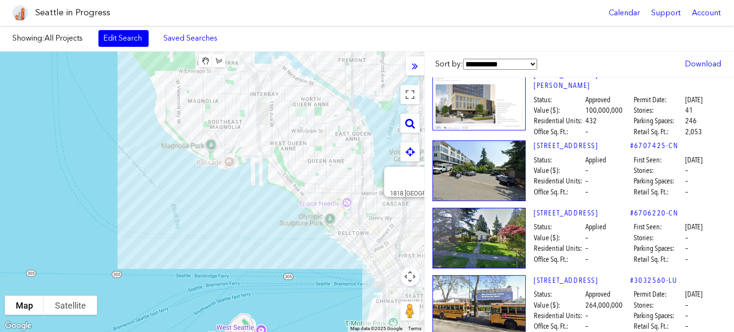
scroll to position [26220, 0]
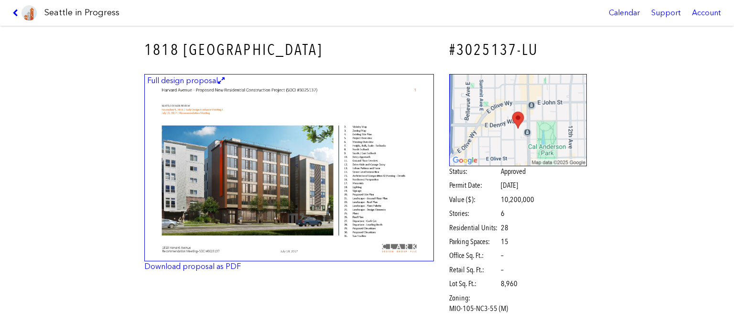
scroll to position [26227, 0]
click at [14, 11] on icon at bounding box center [16, 13] width 9 height 8
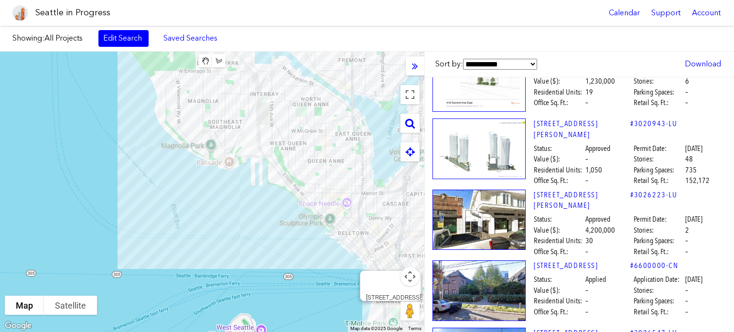
scroll to position [28084, 0]
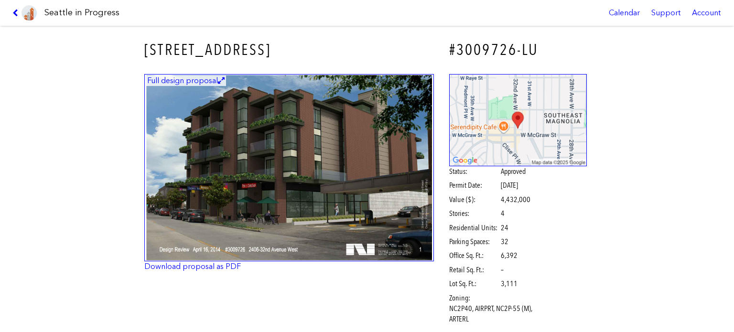
click at [231, 182] on img at bounding box center [288, 168] width 289 height 188
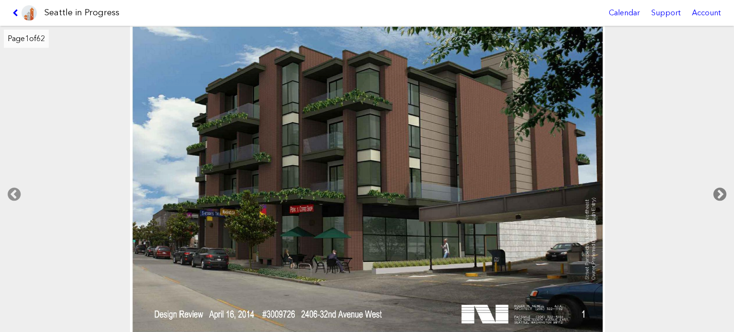
scroll to position [28105, 0]
click at [721, 193] on icon at bounding box center [719, 194] width 28 height 31
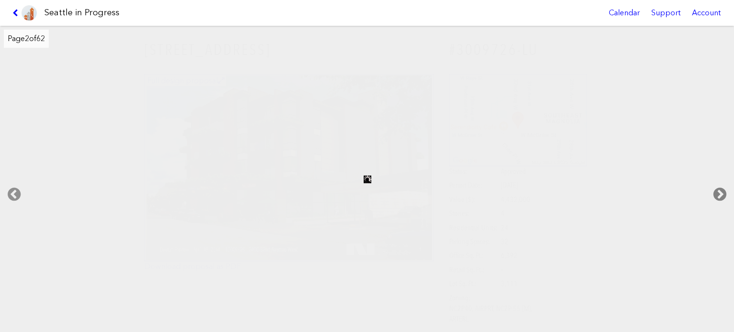
click at [721, 193] on icon at bounding box center [719, 194] width 28 height 31
click at [14, 9] on link at bounding box center [25, 13] width 32 height 26
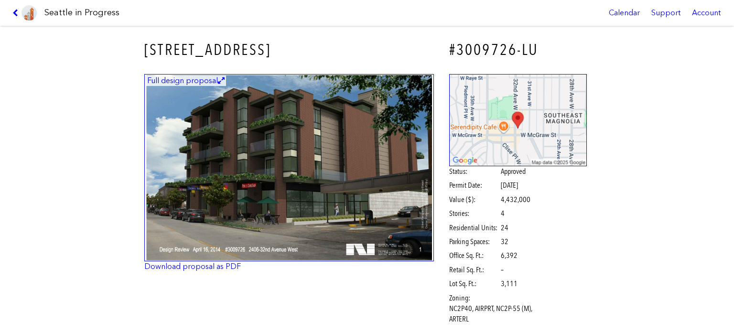
scroll to position [28169, 0]
click at [213, 266] on link "Download proposal as PDF" at bounding box center [192, 266] width 96 height 9
click at [14, 11] on icon at bounding box center [16, 13] width 9 height 8
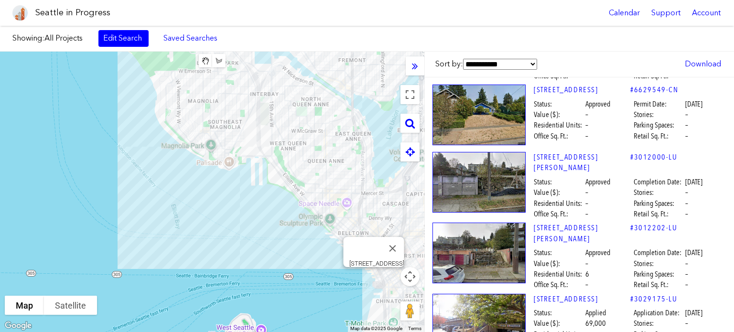
scroll to position [27037, 0]
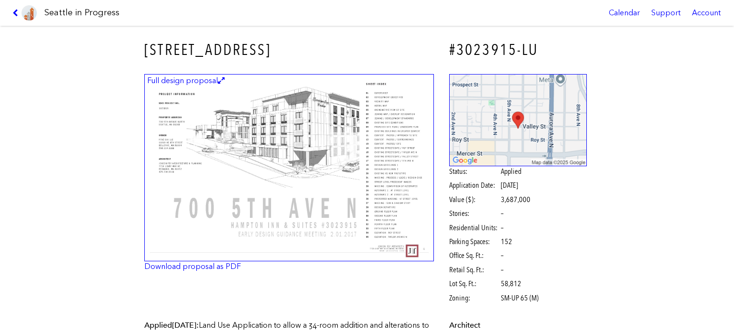
scroll to position [27072, 0]
click at [244, 147] on img at bounding box center [288, 168] width 289 height 188
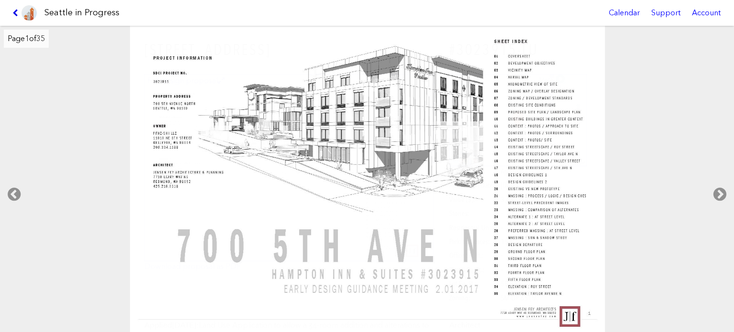
click at [14, 12] on icon at bounding box center [16, 13] width 9 height 8
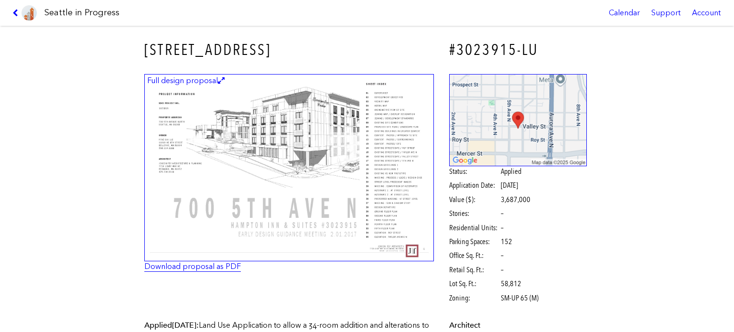
click at [218, 267] on link "Download proposal as PDF" at bounding box center [192, 266] width 96 height 9
click at [15, 9] on icon at bounding box center [16, 13] width 9 height 8
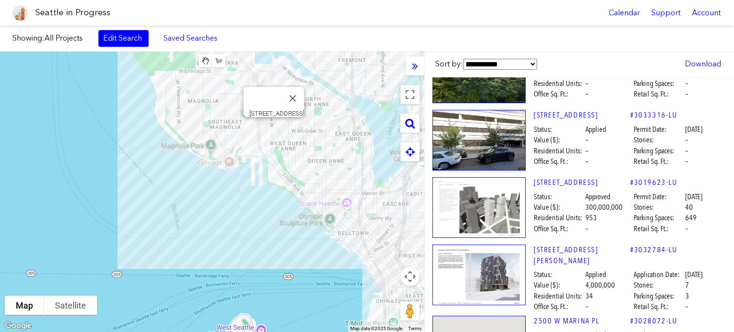
scroll to position [25818, 0]
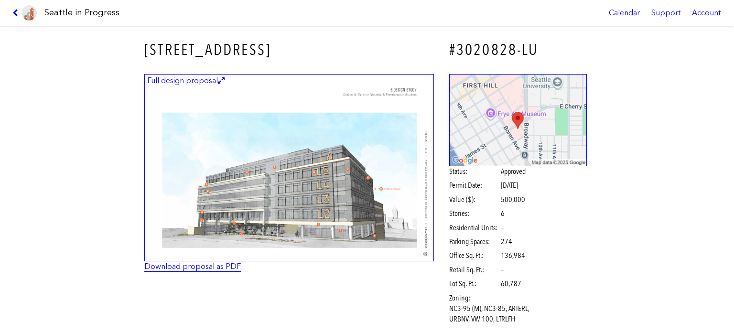
scroll to position [25832, 0]
click at [206, 264] on link "Download proposal as PDF" at bounding box center [192, 266] width 96 height 9
click at [16, 11] on icon at bounding box center [16, 13] width 9 height 8
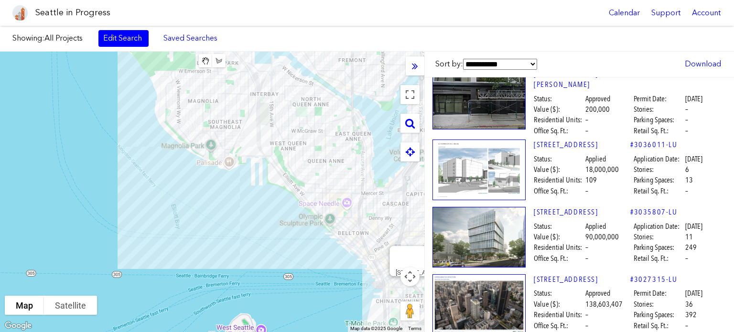
scroll to position [23638, 0]
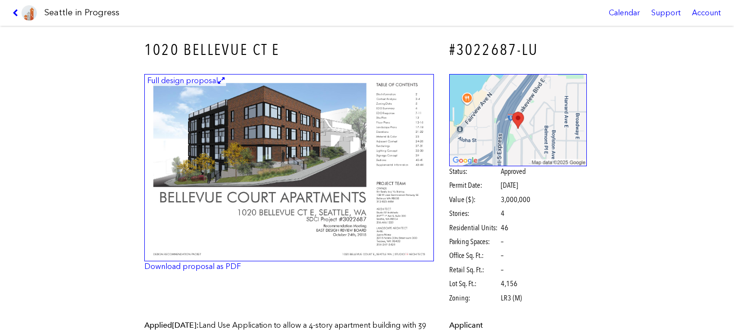
click at [222, 224] on img at bounding box center [288, 168] width 289 height 188
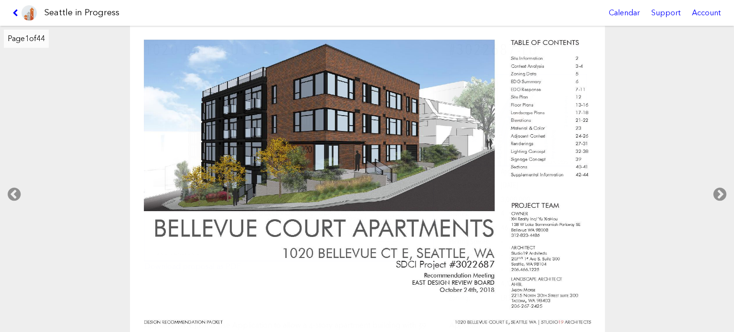
click at [11, 14] on link at bounding box center [25, 13] width 32 height 26
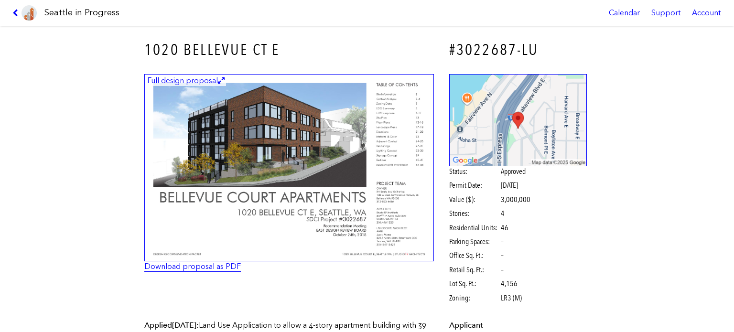
click at [187, 268] on link "Download proposal as PDF" at bounding box center [192, 266] width 96 height 9
click at [20, 7] on link at bounding box center [25, 13] width 32 height 26
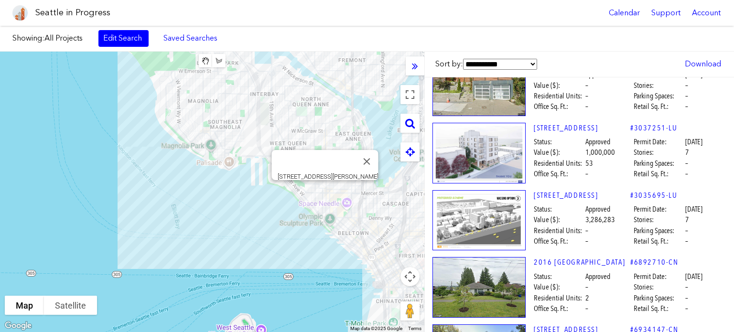
scroll to position [19334, 0]
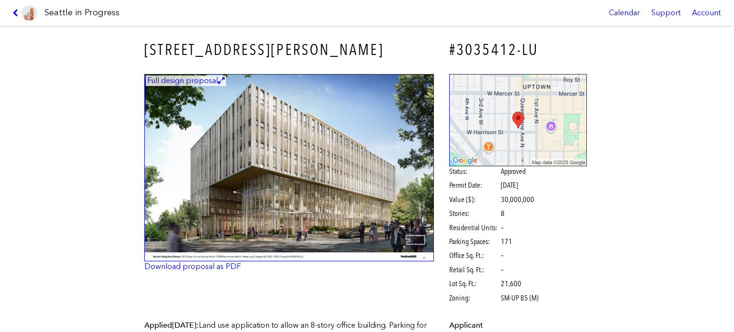
scroll to position [19349, 0]
click at [243, 191] on img at bounding box center [288, 168] width 289 height 188
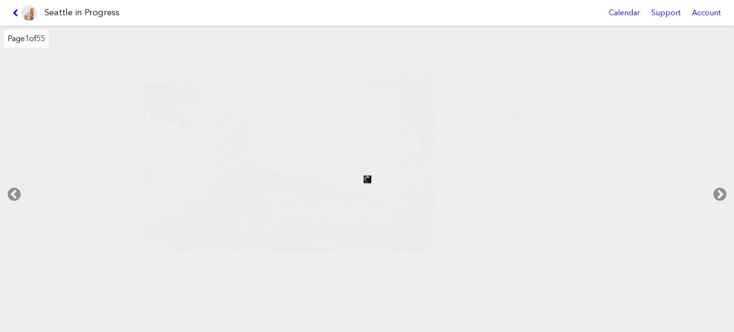
click at [15, 7] on link at bounding box center [25, 13] width 32 height 26
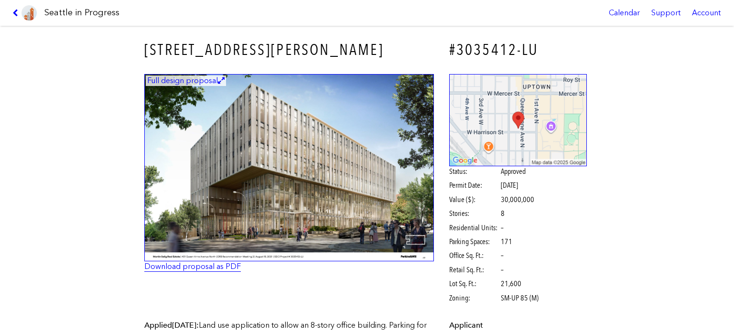
click at [228, 263] on link "Download proposal as PDF" at bounding box center [192, 266] width 96 height 9
click at [14, 11] on icon at bounding box center [16, 13] width 9 height 8
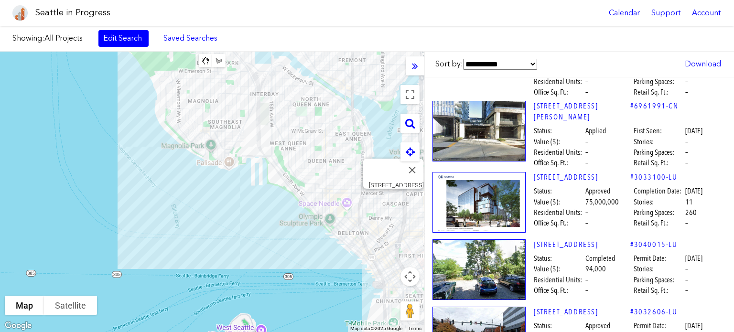
scroll to position [17706, 0]
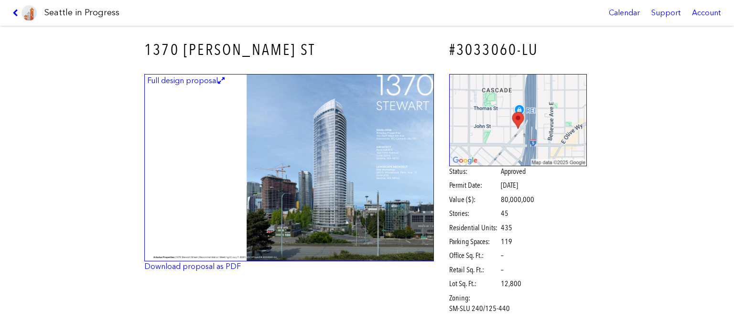
scroll to position [17712, 0]
click at [371, 181] on img at bounding box center [288, 168] width 289 height 188
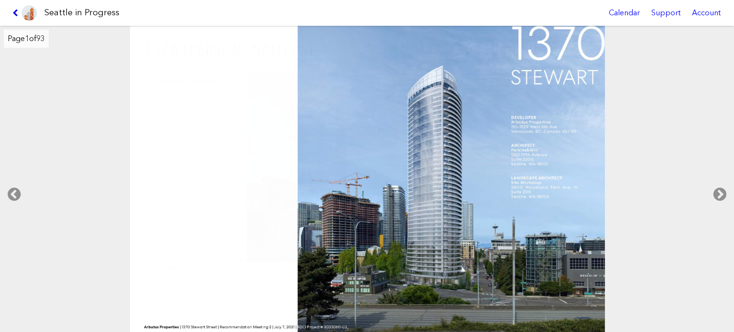
scroll to position [17734, 0]
click at [14, 11] on icon at bounding box center [16, 13] width 9 height 8
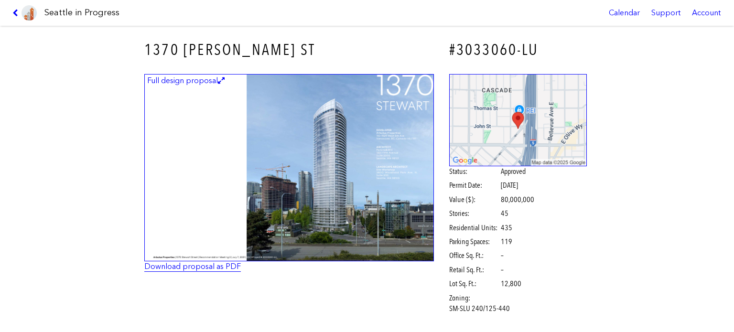
click at [167, 267] on link "Download proposal as PDF" at bounding box center [192, 266] width 96 height 9
click at [15, 11] on icon at bounding box center [16, 13] width 9 height 8
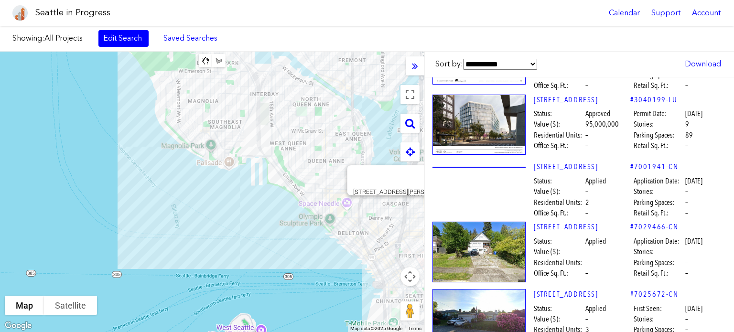
scroll to position [14927, 0]
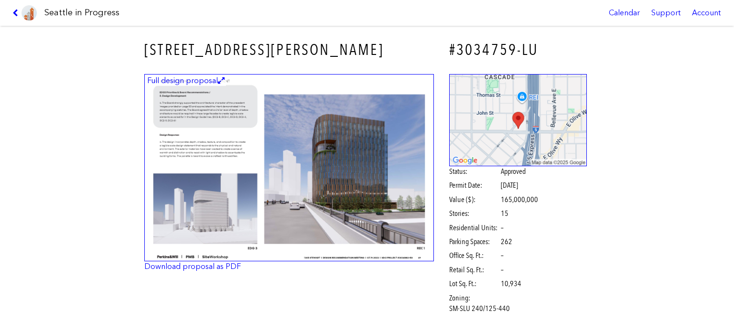
click at [306, 162] on img at bounding box center [288, 168] width 289 height 188
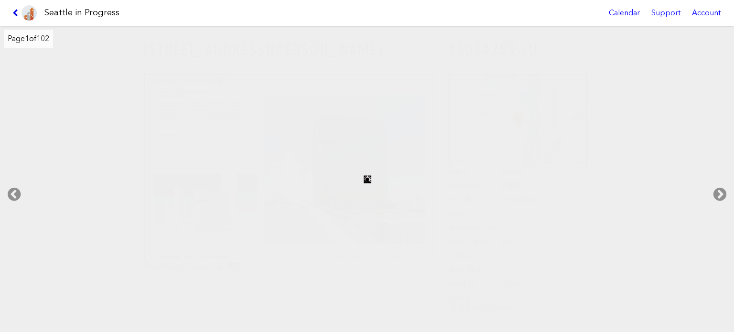
click at [14, 9] on icon at bounding box center [16, 13] width 9 height 8
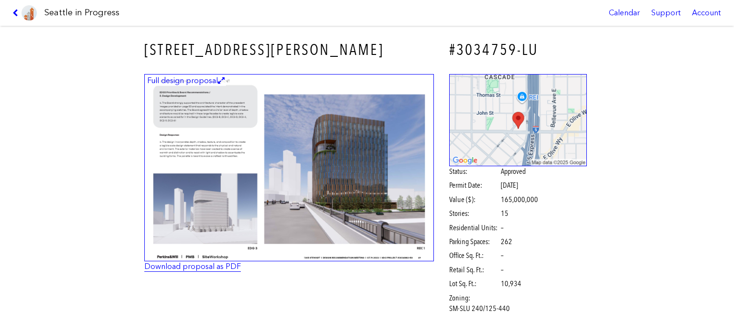
scroll to position [14934, 0]
click at [214, 266] on link "Download proposal as PDF" at bounding box center [192, 266] width 96 height 9
click at [17, 11] on icon at bounding box center [16, 13] width 9 height 8
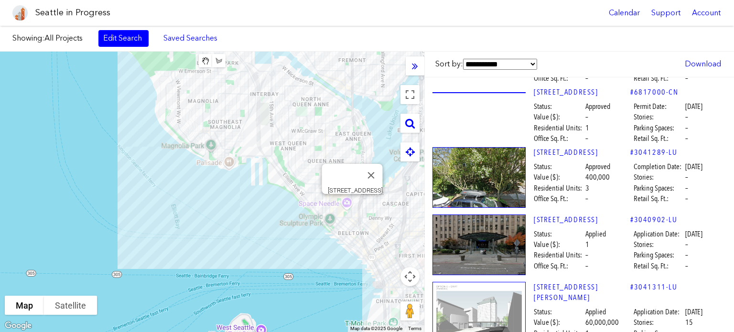
scroll to position [14566, 0]
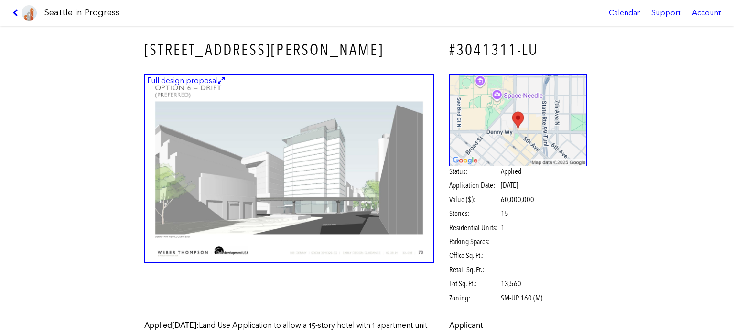
click at [367, 172] on img at bounding box center [288, 168] width 289 height 189
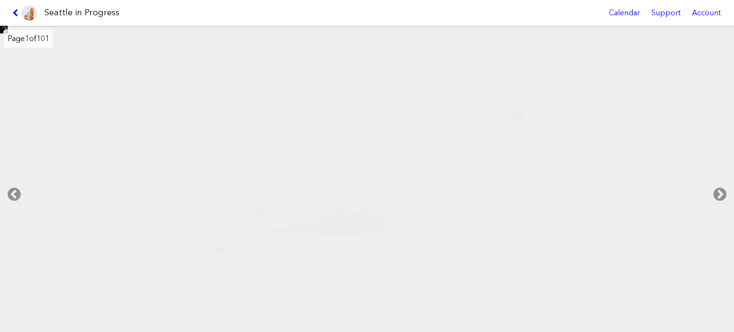
scroll to position [14580, 0]
click at [13, 11] on icon at bounding box center [16, 13] width 9 height 8
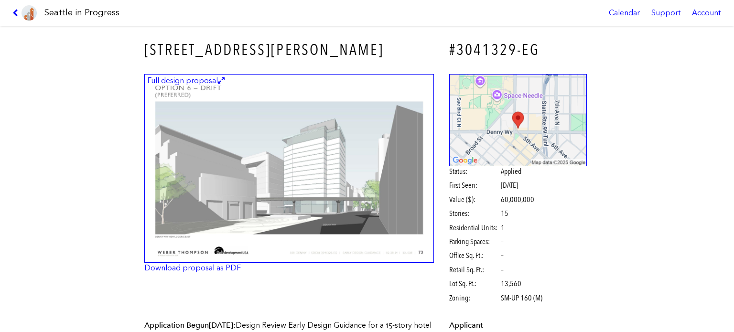
click at [194, 268] on link "Download proposal as PDF" at bounding box center [192, 267] width 96 height 9
click at [14, 12] on icon at bounding box center [16, 13] width 9 height 8
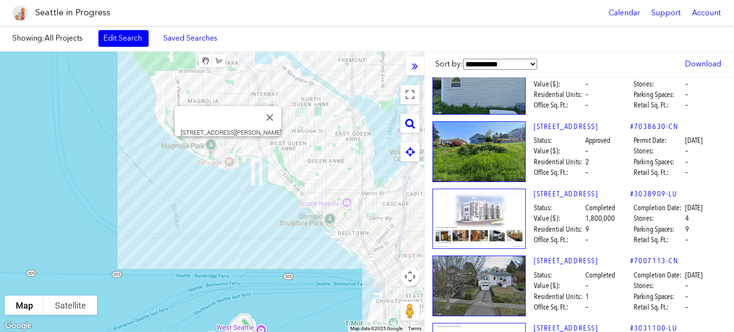
scroll to position [9327, 0]
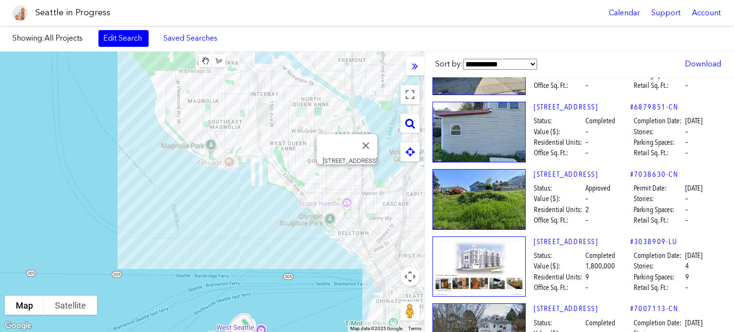
click at [484, 236] on img at bounding box center [478, 266] width 93 height 61
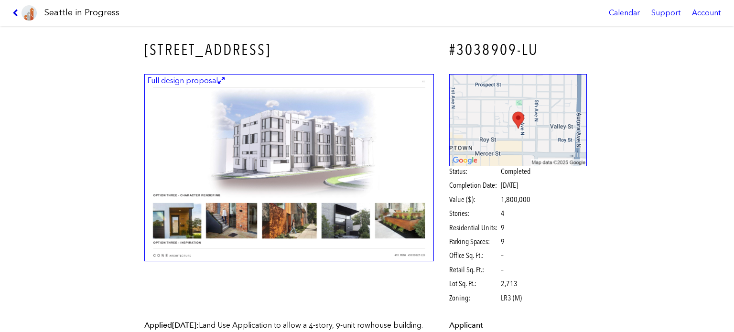
click at [15, 15] on icon at bounding box center [16, 13] width 9 height 8
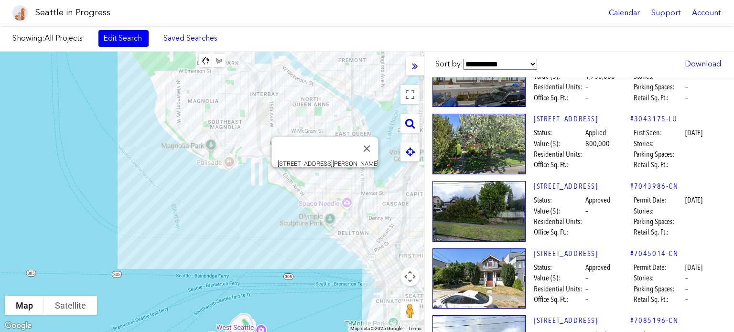
scroll to position [1433, 0]
